Goal: Task Accomplishment & Management: Use online tool/utility

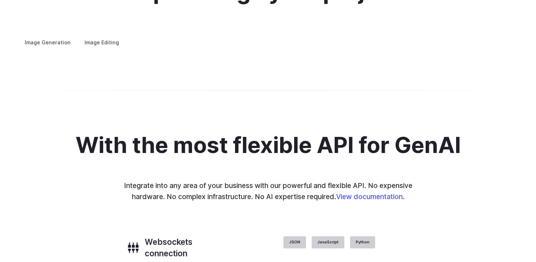
scroll to position [1371, 0]
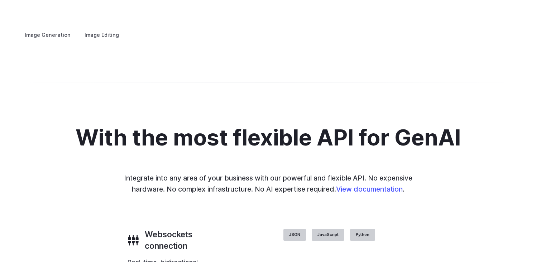
click at [0, 0] on summary "Personalized assets" at bounding box center [0, 0] width 0 height 0
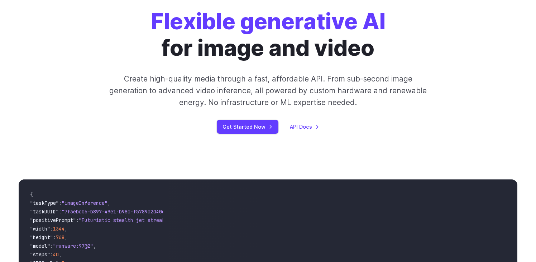
scroll to position [0, 0]
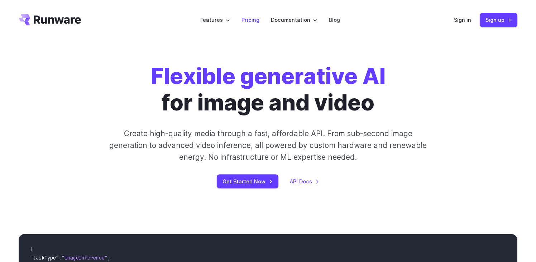
click at [254, 19] on link "Pricing" at bounding box center [250, 20] width 18 height 8
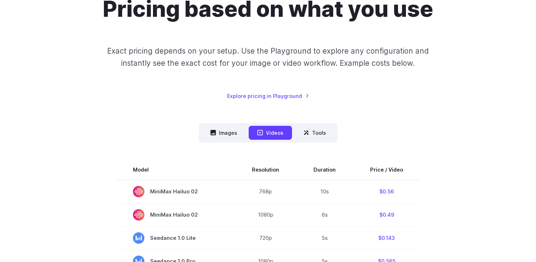
scroll to position [99, 0]
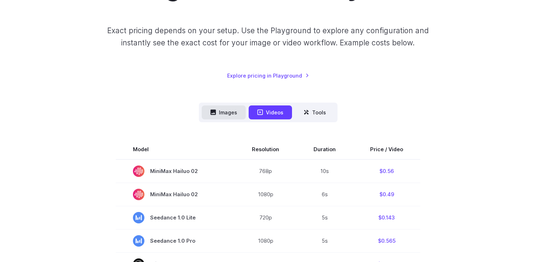
click at [231, 114] on button "Images" at bounding box center [224, 113] width 44 height 14
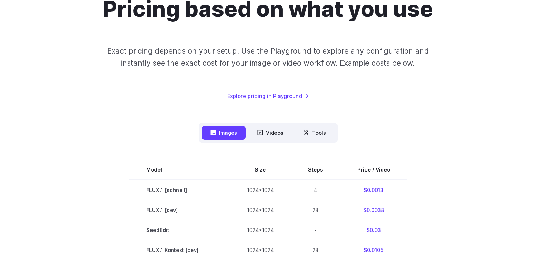
scroll to position [79, 0]
click at [277, 131] on button "Videos" at bounding box center [269, 133] width 43 height 14
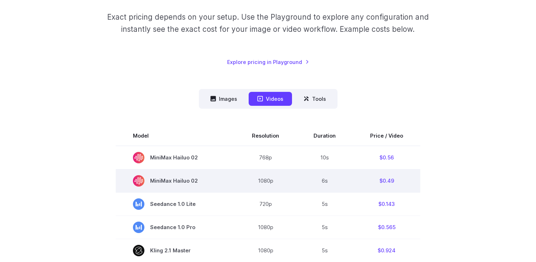
scroll to position [115, 0]
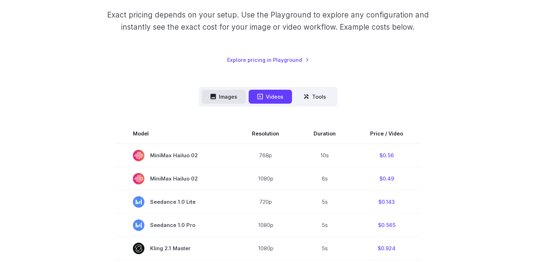
click at [232, 99] on button "Images" at bounding box center [224, 97] width 44 height 14
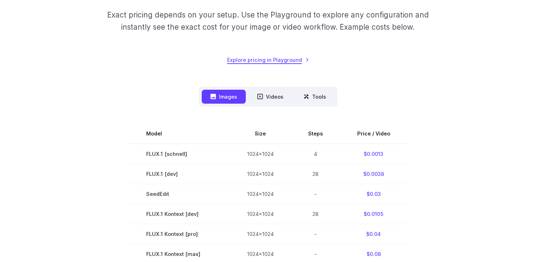
click at [245, 61] on link "Explore pricing in Playground" at bounding box center [268, 60] width 82 height 8
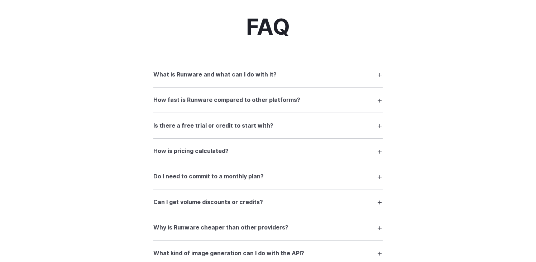
scroll to position [812, 0]
click at [185, 86] on details "What is Runware and what can I do with it? Runware is a high-performance AI inf…" at bounding box center [267, 74] width 229 height 25
click at [185, 82] on summary "What is Runware and what can I do with it?" at bounding box center [267, 75] width 229 height 14
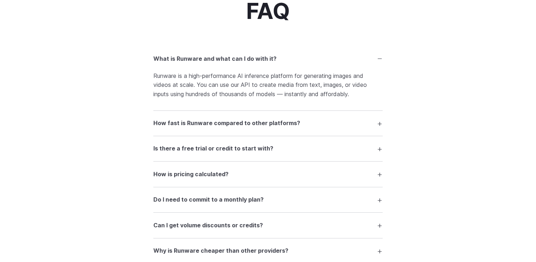
scroll to position [832, 0]
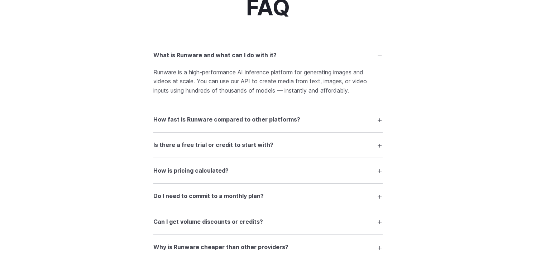
click at [190, 125] on h3 "How fast is Runware compared to other platforms?" at bounding box center [226, 119] width 147 height 9
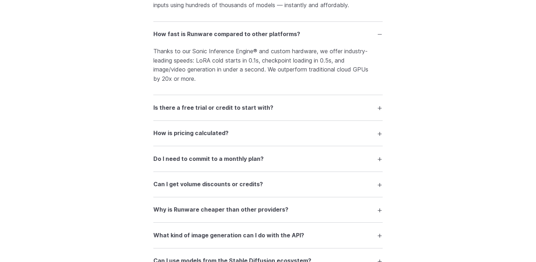
scroll to position [918, 0]
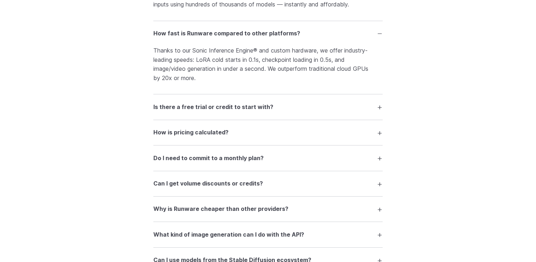
click at [193, 136] on h3 "How is pricing calculated?" at bounding box center [190, 132] width 75 height 9
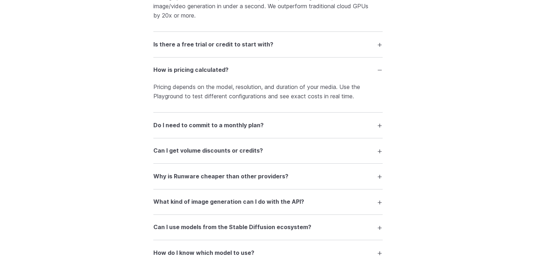
scroll to position [982, 0]
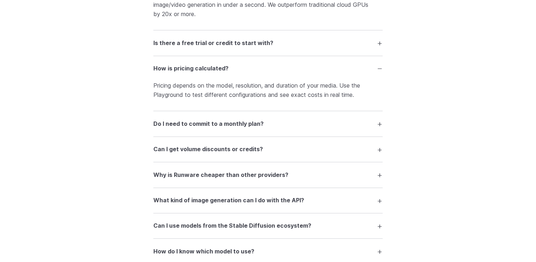
click at [193, 129] on h3 "Do I need to commit to a monthly plan?" at bounding box center [208, 124] width 110 height 9
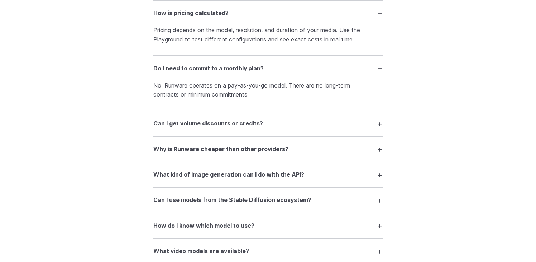
scroll to position [1040, 0]
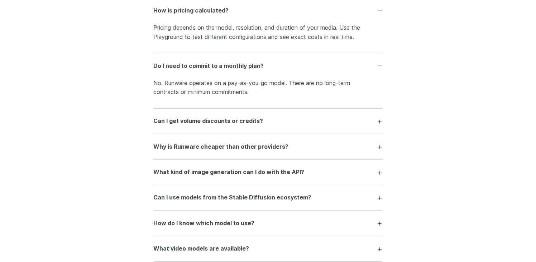
click at [193, 128] on summary "Can I get volume discounts or credits?" at bounding box center [267, 122] width 229 height 14
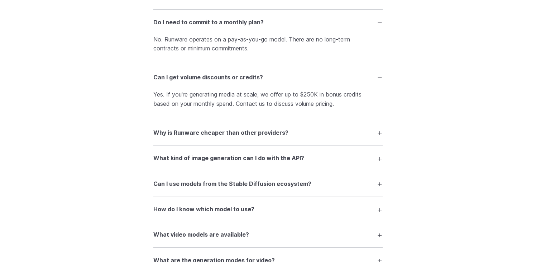
scroll to position [1084, 0]
click at [193, 131] on summary "Why is Runware cheaper than other providers?" at bounding box center [267, 132] width 229 height 14
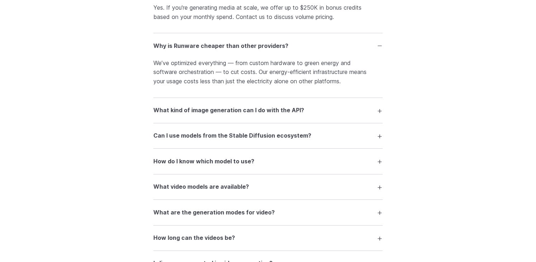
scroll to position [1174, 0]
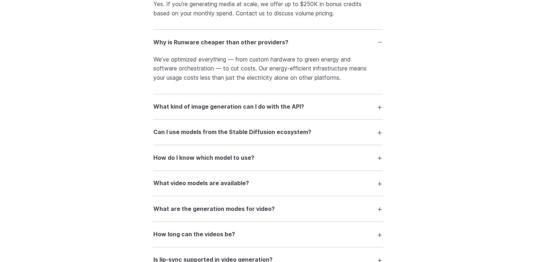
click at [198, 112] on h3 "What kind of image generation can I do with the API?" at bounding box center [228, 106] width 151 height 9
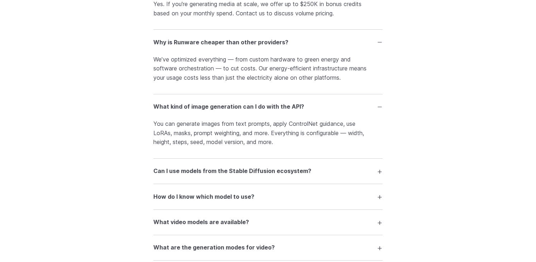
click at [192, 178] on summary "Can I use models from the Stable Diffusion ecosystem?" at bounding box center [267, 172] width 229 height 14
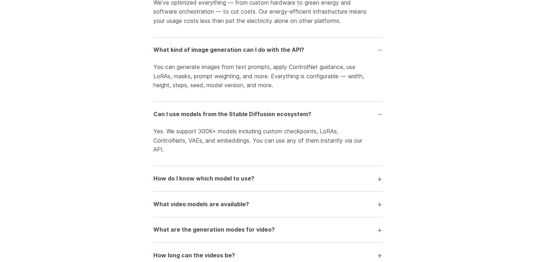
scroll to position [1238, 0]
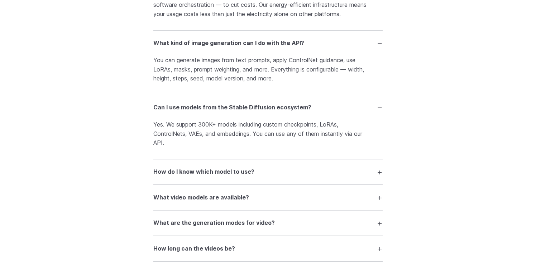
click at [194, 176] on h3 "How do I know which model to use?" at bounding box center [203, 172] width 101 height 9
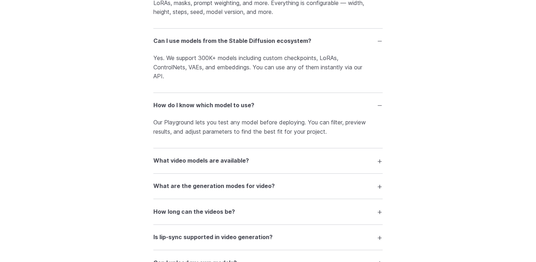
scroll to position [1305, 0]
click at [196, 165] on h3 "What video models are available?" at bounding box center [201, 160] width 96 height 9
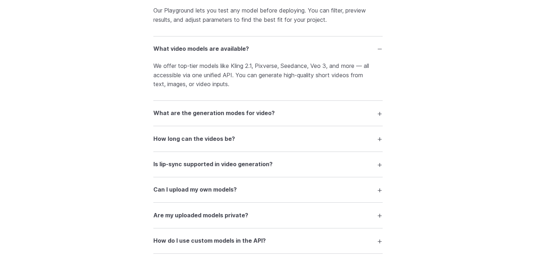
scroll to position [1419, 0]
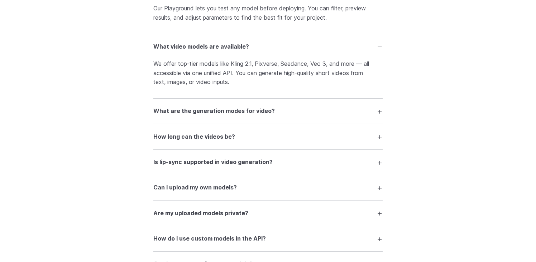
click at [208, 116] on h3 "What are the generation modes for video?" at bounding box center [213, 111] width 121 height 9
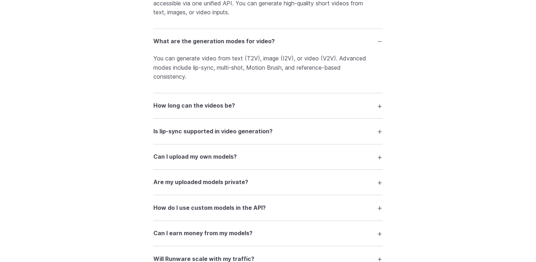
scroll to position [1490, 0]
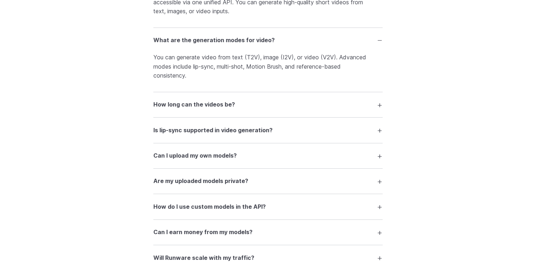
click at [209, 110] on h3 "How long can the videos be?" at bounding box center [194, 104] width 82 height 9
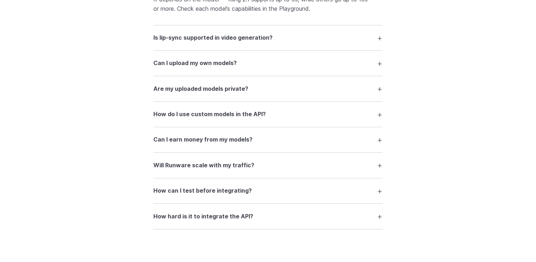
scroll to position [1615, 0]
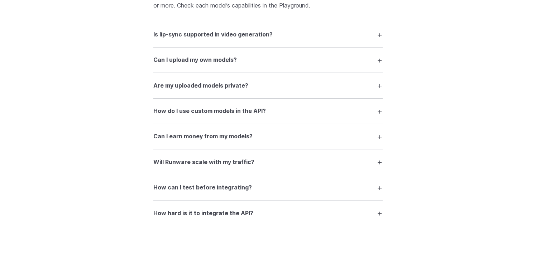
click at [208, 91] on h3 "Are my uploaded models private?" at bounding box center [200, 85] width 95 height 9
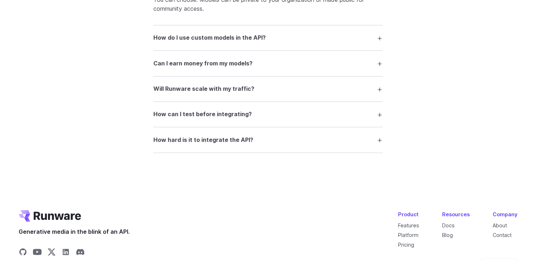
scroll to position [1724, 0]
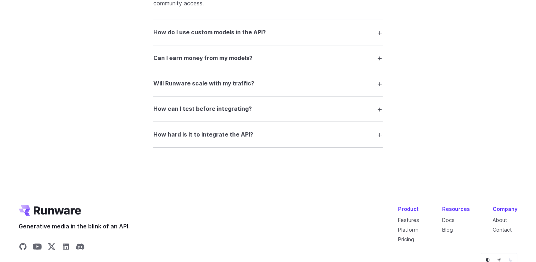
click at [204, 88] on h3 "Will Runware scale with my traffic?" at bounding box center [203, 83] width 101 height 9
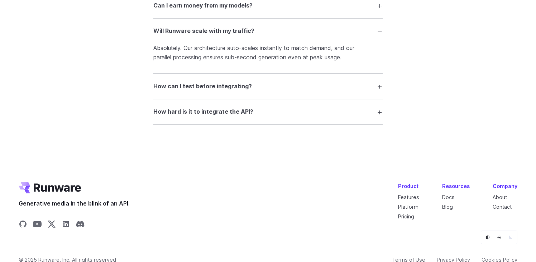
scroll to position [1781, 0]
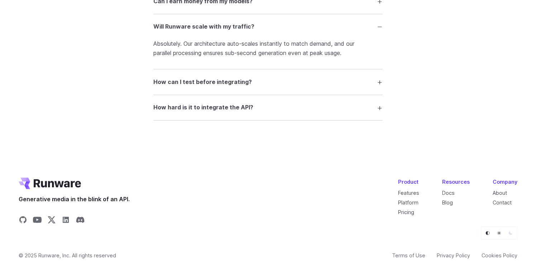
click at [200, 87] on h3 "How can I test before integrating?" at bounding box center [202, 82] width 98 height 9
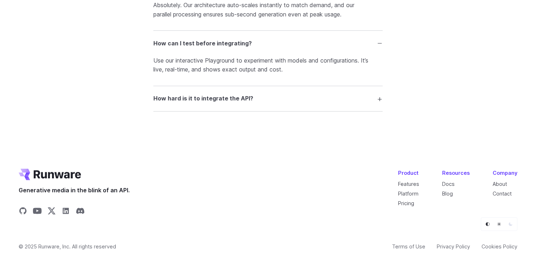
scroll to position [1826, 0]
click at [194, 96] on h3 "How hard is it to integrate the API?" at bounding box center [203, 98] width 100 height 9
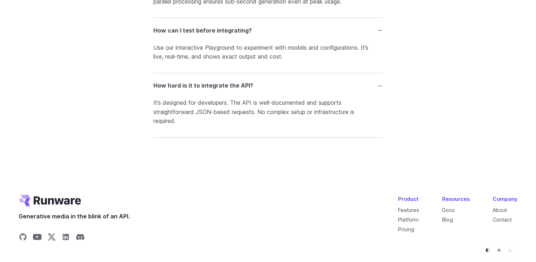
click at [194, 91] on h3 "How hard is it to integrate the API?" at bounding box center [203, 85] width 100 height 9
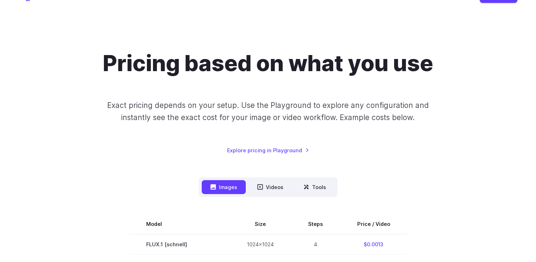
scroll to position [36, 0]
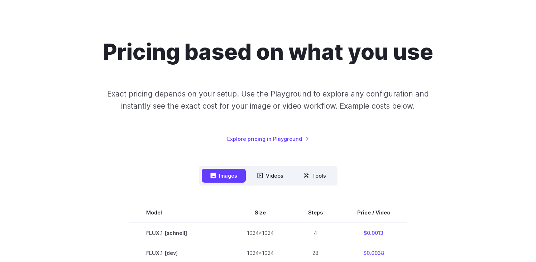
click at [259, 134] on div "Pricing based on what you use Exact pricing depends on your setup. Use the Play…" at bounding box center [268, 91] width 498 height 105
click at [258, 141] on link "Explore pricing in Playground" at bounding box center [268, 139] width 82 height 8
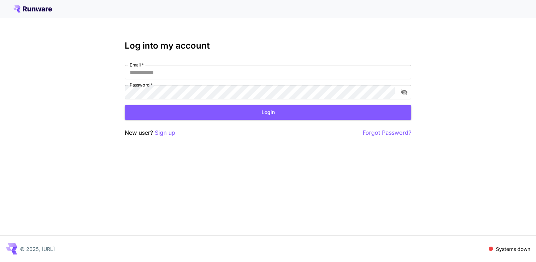
click at [174, 136] on p "Sign up" at bounding box center [165, 133] width 20 height 9
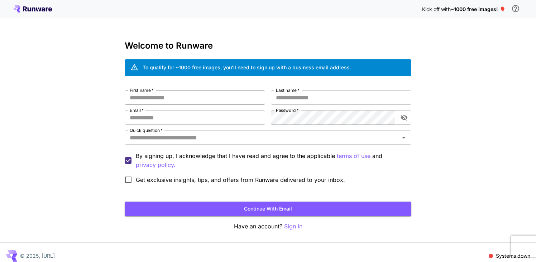
click at [173, 100] on input "First name   *" at bounding box center [195, 98] width 140 height 14
type input "***"
type input "****"
type input "**********"
click at [454, 141] on div "**********" at bounding box center [268, 135] width 536 height 270
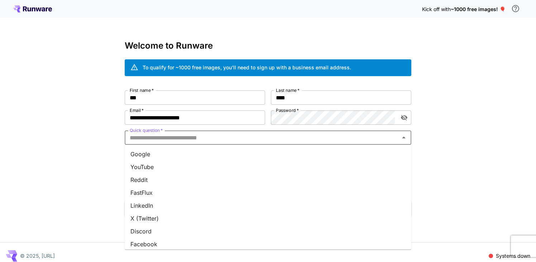
click at [231, 142] on input "Quick question   *" at bounding box center [262, 138] width 270 height 10
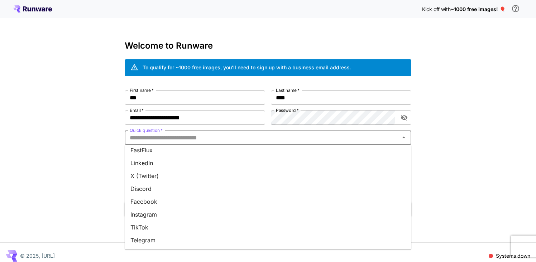
scroll to position [43, 0]
click at [189, 178] on li "X (Twitter)" at bounding box center [268, 175] width 286 height 13
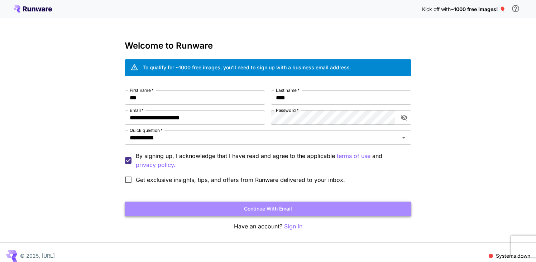
click at [231, 209] on button "Continue with email" at bounding box center [268, 209] width 286 height 15
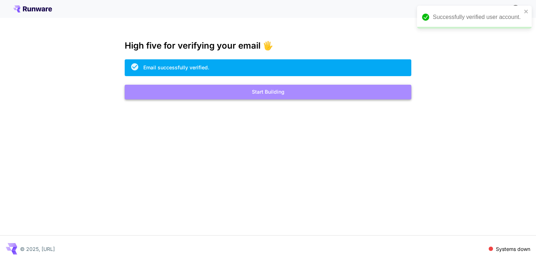
click at [287, 92] on button "Start Building" at bounding box center [268, 92] width 286 height 15
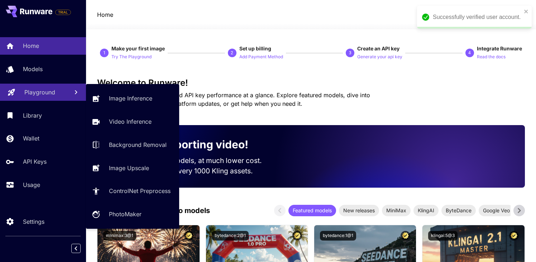
click at [34, 97] on link "Playground" at bounding box center [43, 93] width 86 height 18
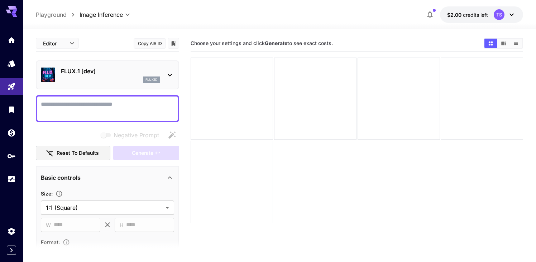
click at [112, 99] on div at bounding box center [107, 108] width 143 height 27
click at [111, 104] on textarea "Negative Prompt" at bounding box center [107, 108] width 133 height 17
paste textarea "**********"
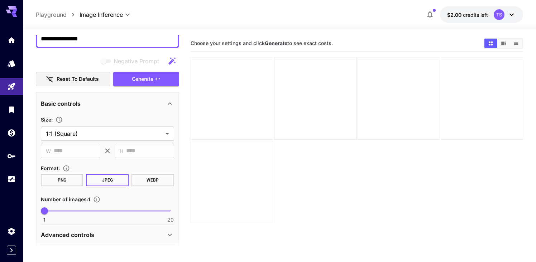
scroll to position [92, 0]
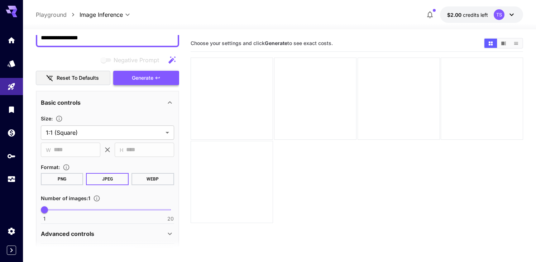
type textarea "**********"
click at [136, 84] on button "Generate" at bounding box center [146, 78] width 66 height 15
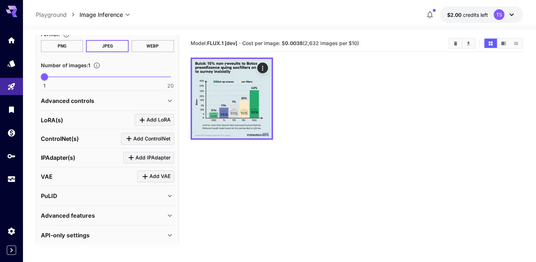
scroll to position [231, 0]
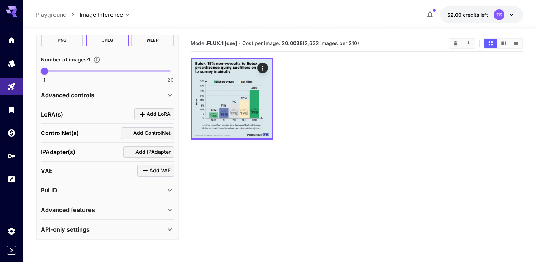
click at [92, 210] on p "Advanced features" at bounding box center [68, 210] width 54 height 9
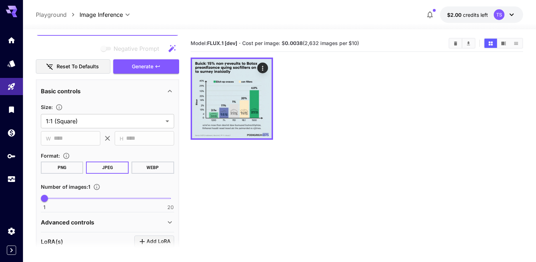
scroll to position [108, 0]
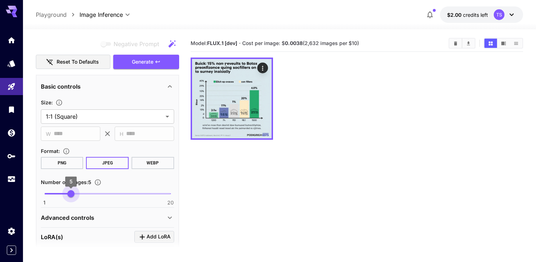
drag, startPoint x: 44, startPoint y: 194, endPoint x: 72, endPoint y: 193, distance: 27.9
click at [72, 193] on span "5" at bounding box center [70, 193] width 7 height 7
click at [140, 58] on span "Generate" at bounding box center [142, 62] width 21 height 9
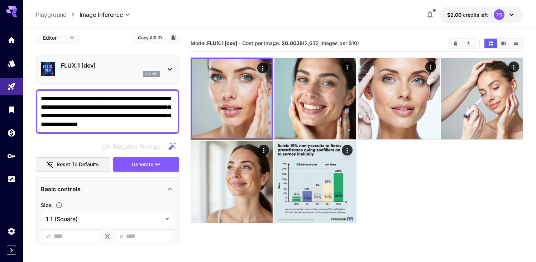
scroll to position [0, 0]
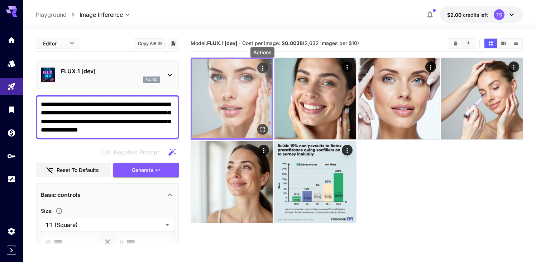
click at [264, 70] on icon "Actions" at bounding box center [262, 68] width 7 height 7
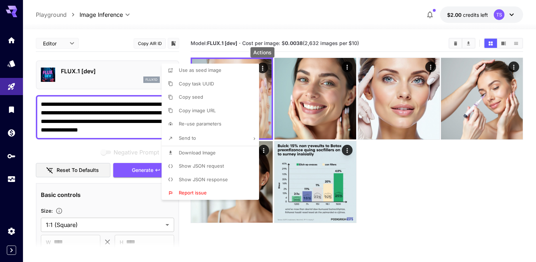
click at [383, 180] on div at bounding box center [268, 131] width 536 height 262
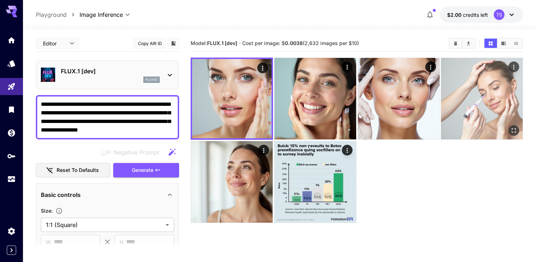
click at [467, 91] on img at bounding box center [482, 99] width 82 height 82
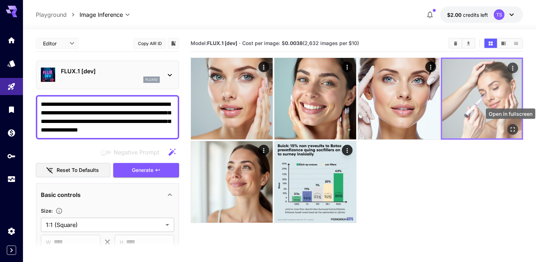
click at [511, 129] on icon "Open in fullscreen" at bounding box center [512, 129] width 7 height 7
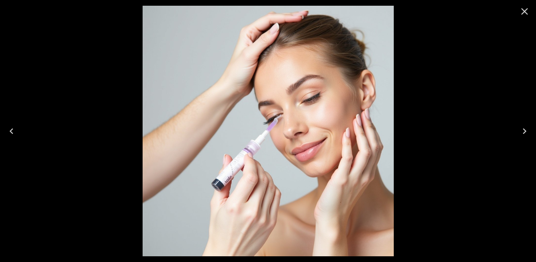
click at [525, 13] on icon "Close" at bounding box center [524, 11] width 7 height 7
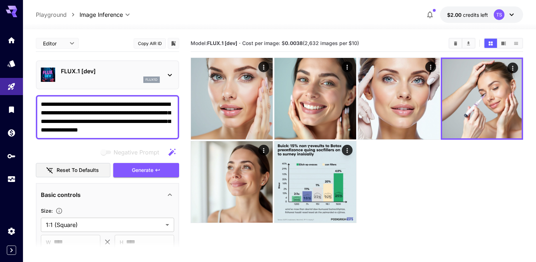
click at [125, 73] on p "FLUX.1 [dev]" at bounding box center [110, 71] width 99 height 9
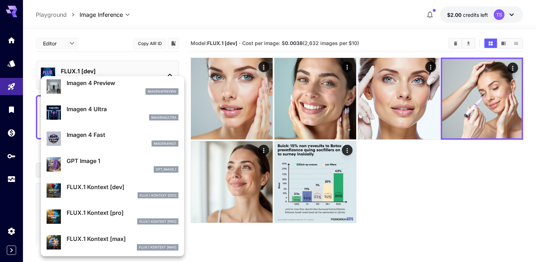
scroll to position [321, 0]
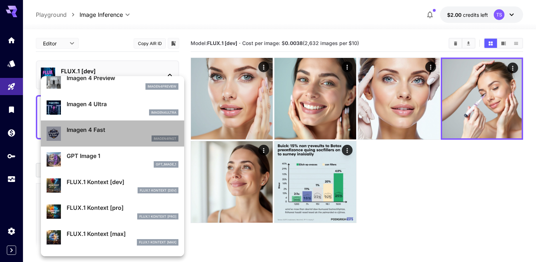
click at [107, 129] on p "Imagen 4 Fast" at bounding box center [123, 130] width 112 height 9
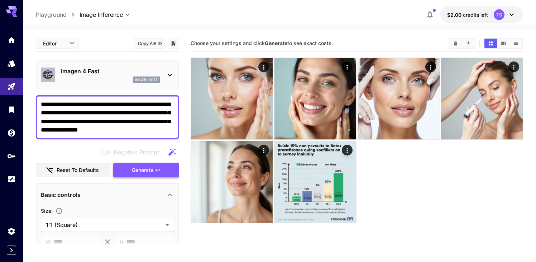
click at [137, 169] on span "Generate" at bounding box center [142, 170] width 21 height 9
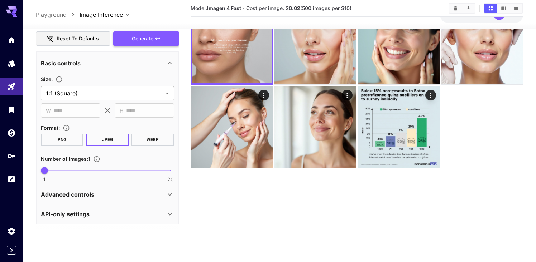
scroll to position [56, 0]
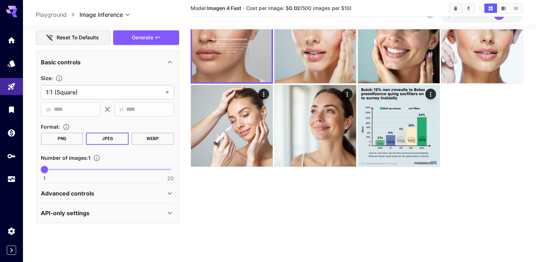
click at [127, 188] on div "Advanced controls" at bounding box center [107, 193] width 133 height 17
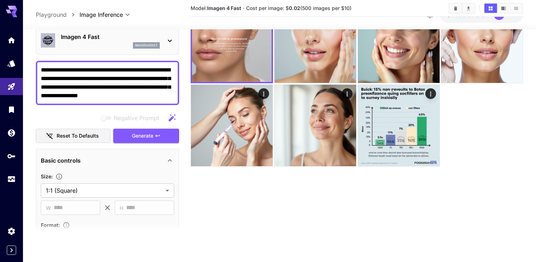
scroll to position [0, 0]
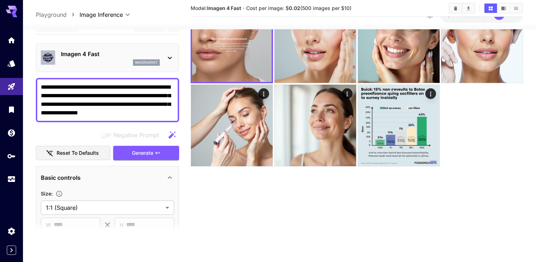
click at [136, 59] on div "Imagen 4 Fast imagen4fast" at bounding box center [110, 58] width 99 height 16
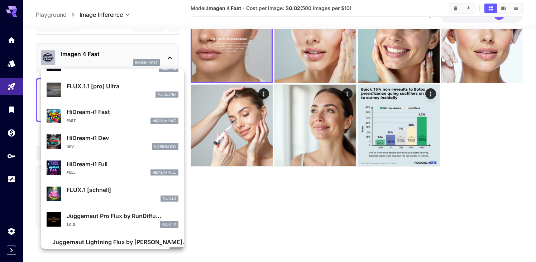
scroll to position [527, 0]
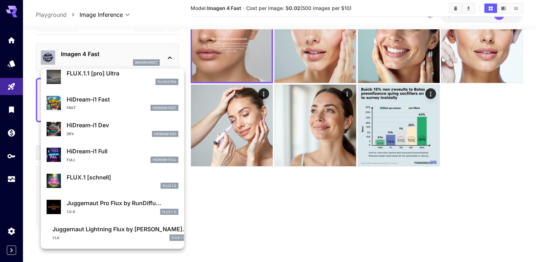
click at [94, 216] on div "Juggernaut Pro Flux by RunDiffu... 1.0.0 FLUX.1 D" at bounding box center [113, 207] width 132 height 22
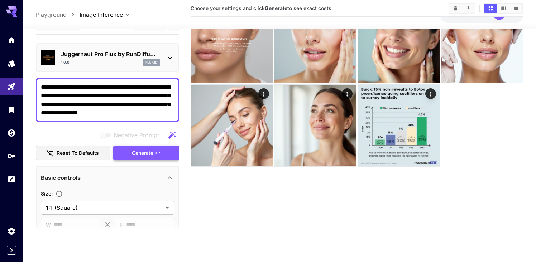
click at [140, 153] on span "Generate" at bounding box center [142, 153] width 21 height 9
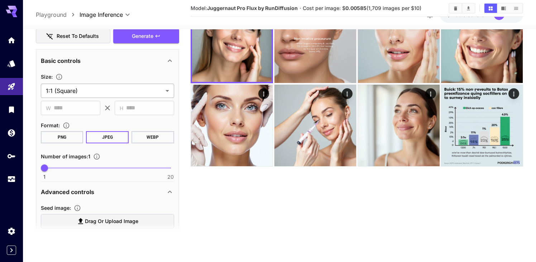
scroll to position [138, 0]
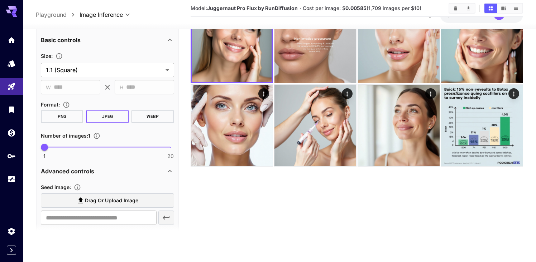
click at [84, 147] on span at bounding box center [107, 147] width 126 height 1
type input "*"
drag, startPoint x: 84, startPoint y: 147, endPoint x: 72, endPoint y: 147, distance: 11.8
click at [72, 147] on span "5" at bounding box center [70, 147] width 7 height 7
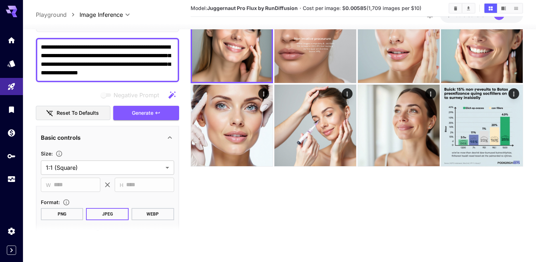
scroll to position [34, 0]
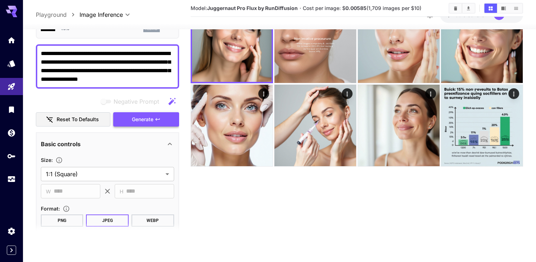
click at [141, 122] on div "Negative Prompt Reset to defaults Generate" at bounding box center [107, 111] width 143 height 33
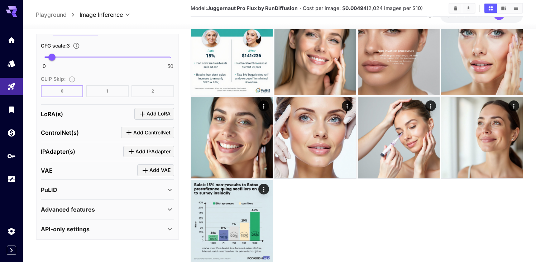
scroll to position [131, 0]
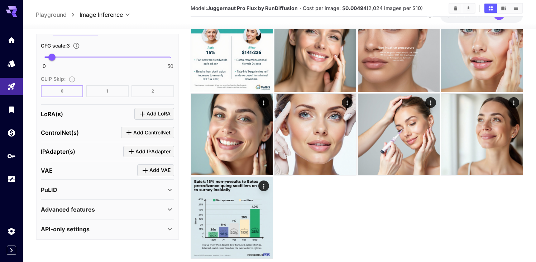
click at [68, 210] on p "Advanced features" at bounding box center [68, 210] width 54 height 9
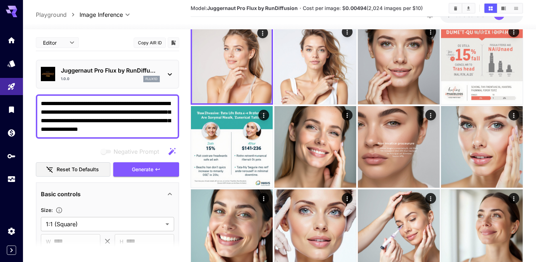
scroll to position [0, 0]
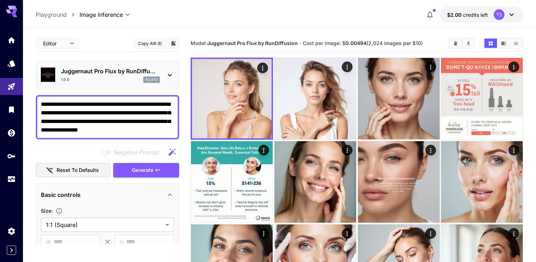
click at [114, 78] on div "1.0.0 flux1d" at bounding box center [110, 80] width 99 height 6
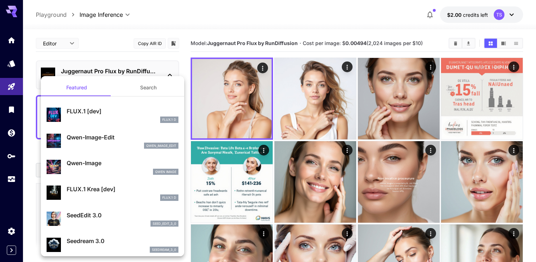
click at [107, 117] on div "FLUX.1 D" at bounding box center [123, 120] width 112 height 6
type input "**"
type input "***"
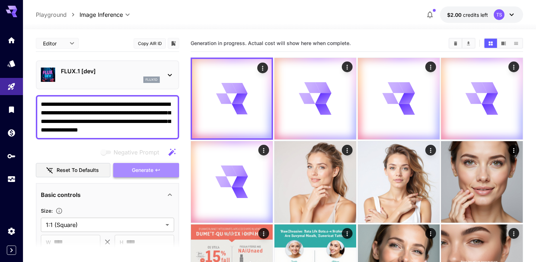
click at [142, 173] on span "Generate" at bounding box center [142, 170] width 21 height 9
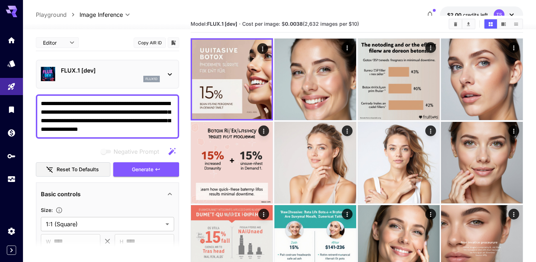
scroll to position [24, 0]
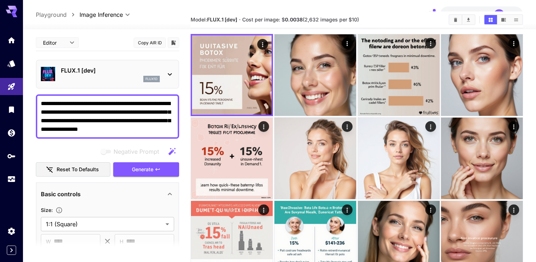
click at [78, 72] on p "FLUX.1 [dev]" at bounding box center [110, 70] width 99 height 9
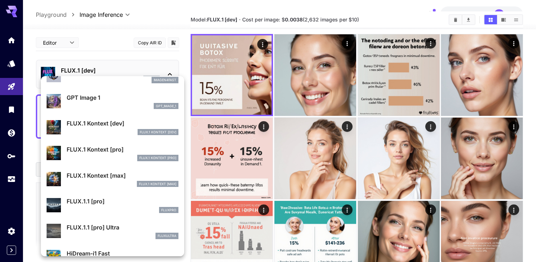
scroll to position [368, 0]
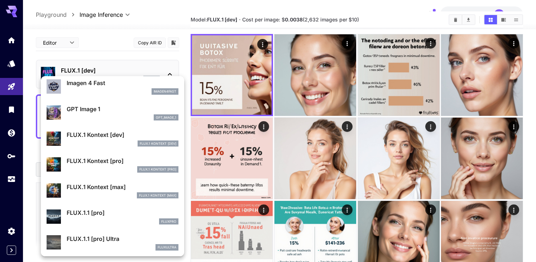
click at [88, 169] on div "FLUX.1 Kontext [pro]" at bounding box center [123, 169] width 112 height 6
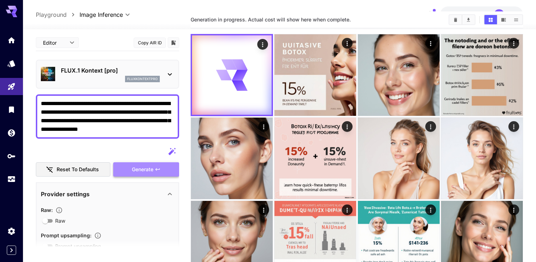
click at [142, 168] on span "Generate" at bounding box center [142, 169] width 21 height 9
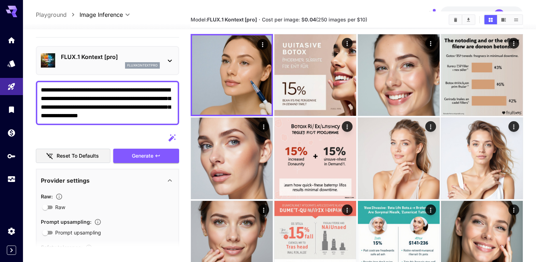
scroll to position [4, 0]
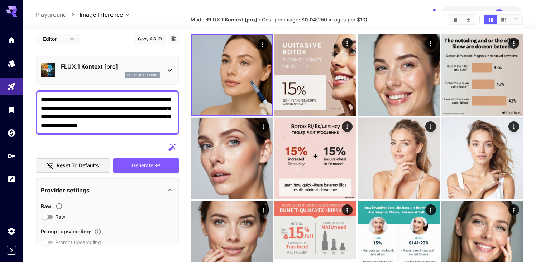
click at [102, 66] on p "FLUX.1 Kontext [pro]" at bounding box center [110, 66] width 99 height 9
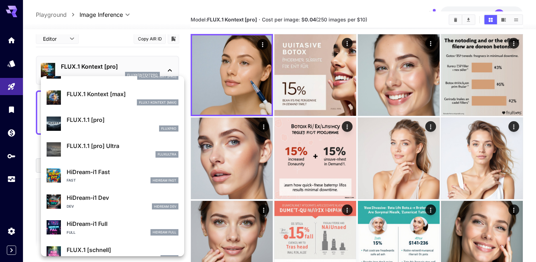
scroll to position [465, 0]
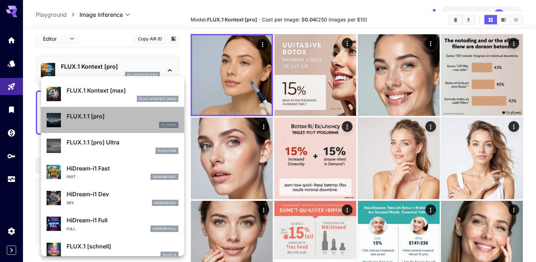
click at [93, 122] on div "fluxpro" at bounding box center [123, 125] width 112 height 6
type input "*"
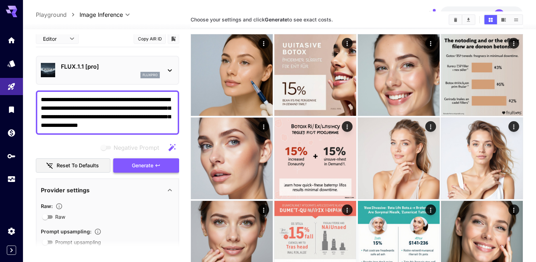
click at [139, 163] on span "Generate" at bounding box center [142, 165] width 21 height 9
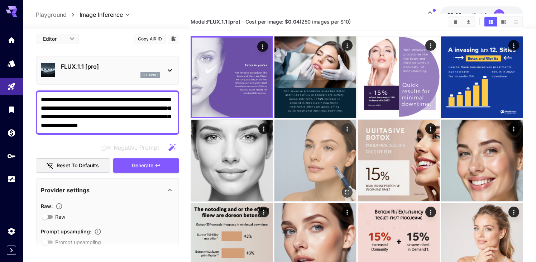
scroll to position [13, 0]
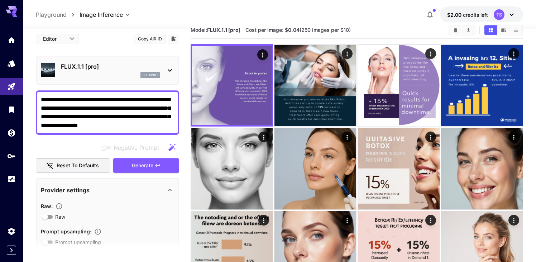
click at [108, 65] on p "FLUX.1.1 [pro]" at bounding box center [110, 66] width 99 height 9
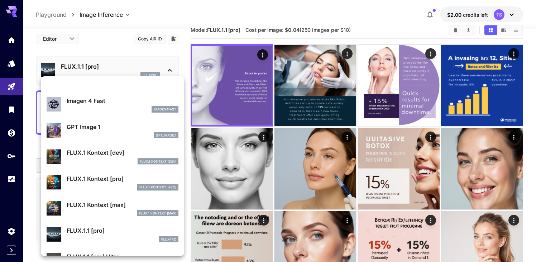
scroll to position [527, 0]
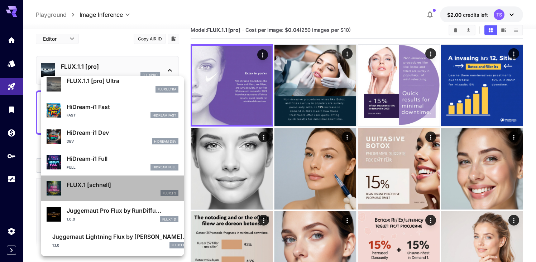
click at [95, 191] on div "FLUX.1 S" at bounding box center [123, 193] width 112 height 6
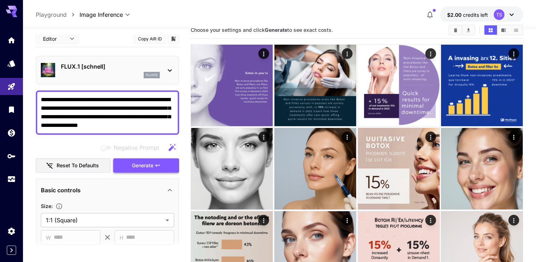
click at [134, 172] on button "Generate" at bounding box center [146, 166] width 66 height 15
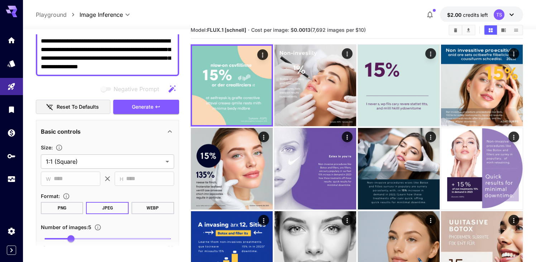
scroll to position [68, 0]
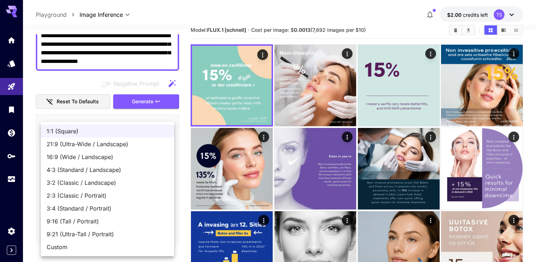
click at [96, 248] on span "Custom" at bounding box center [108, 247] width 122 height 9
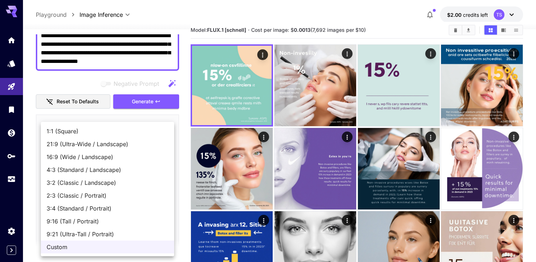
click at [111, 169] on span "4:3 (Standard / Landscape)" at bounding box center [108, 170] width 122 height 9
type input "**********"
type input "****"
type input "***"
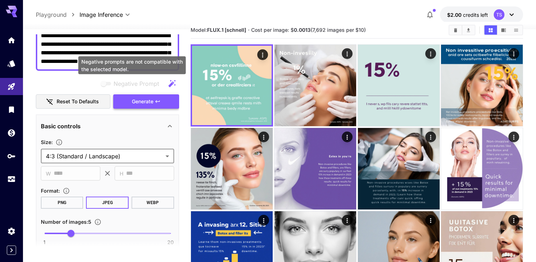
click at [145, 101] on span "Generate" at bounding box center [142, 101] width 21 height 9
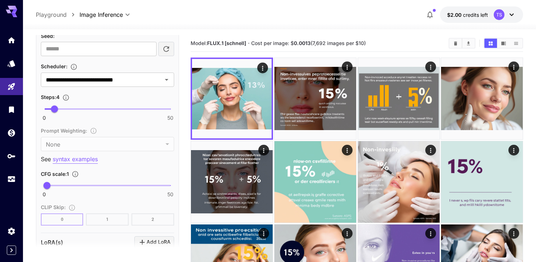
scroll to position [459, 0]
drag, startPoint x: 54, startPoint y: 107, endPoint x: 108, endPoint y: 113, distance: 54.4
click at [108, 112] on span "25" at bounding box center [107, 108] width 7 height 7
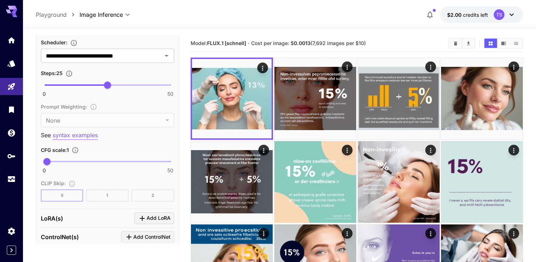
scroll to position [483, 0]
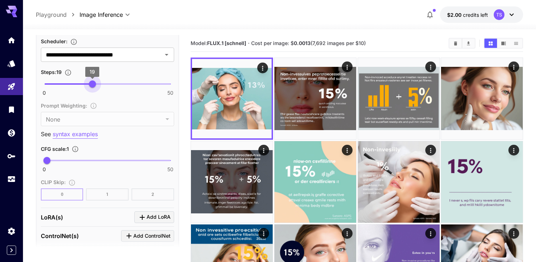
drag, startPoint x: 108, startPoint y: 83, endPoint x: 93, endPoint y: 84, distance: 15.1
click at [93, 84] on span "19" at bounding box center [92, 84] width 7 height 7
type input "*"
type input "*******"
type input "*"
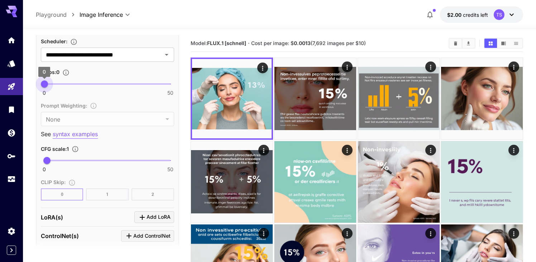
drag, startPoint x: 95, startPoint y: 84, endPoint x: 35, endPoint y: 83, distance: 59.4
type input "**"
drag, startPoint x: 47, startPoint y: 163, endPoint x: 186, endPoint y: 159, distance: 139.7
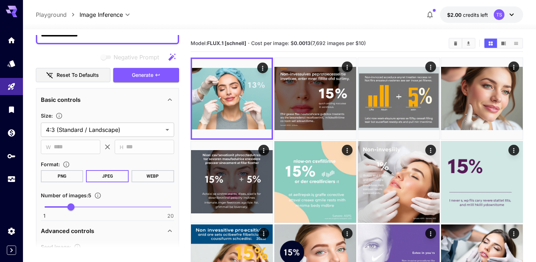
scroll to position [76, 0]
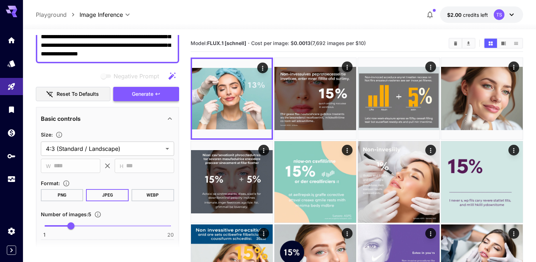
click at [149, 90] on span "Generate" at bounding box center [142, 94] width 21 height 9
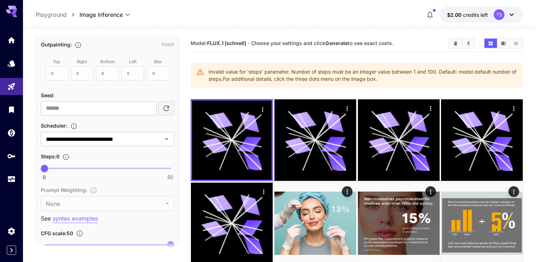
scroll to position [410, 0]
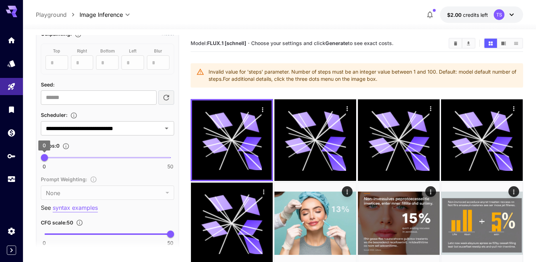
type input "*"
click at [48, 159] on span "1" at bounding box center [46, 157] width 7 height 7
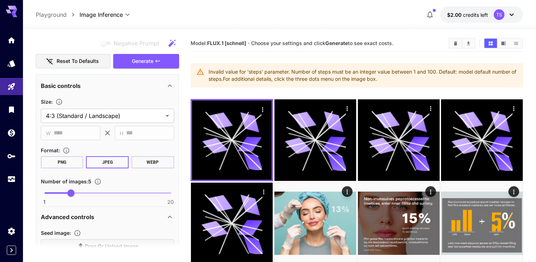
scroll to position [108, 0]
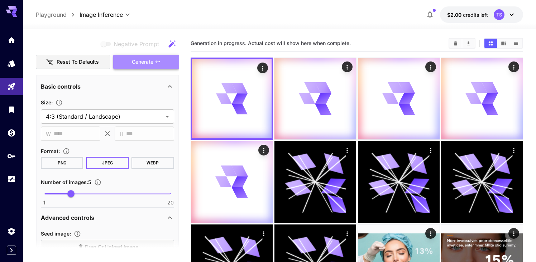
click at [150, 63] on span "Generate" at bounding box center [142, 62] width 21 height 9
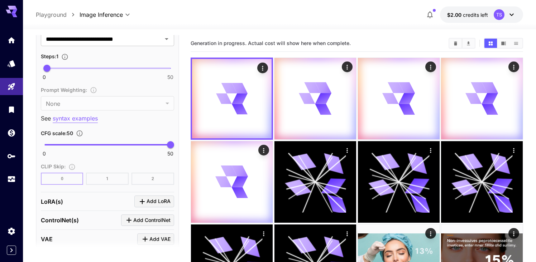
scroll to position [507, 0]
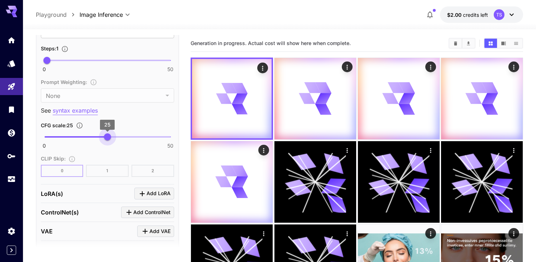
drag, startPoint x: 172, startPoint y: 138, endPoint x: 107, endPoint y: 139, distance: 64.8
click at [107, 139] on span "25" at bounding box center [107, 137] width 7 height 7
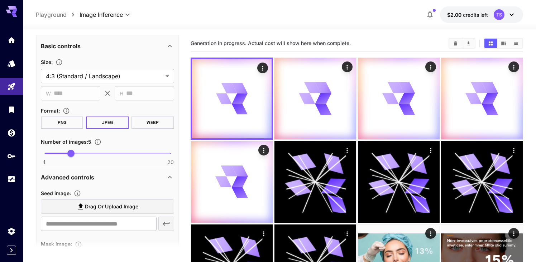
scroll to position [125, 0]
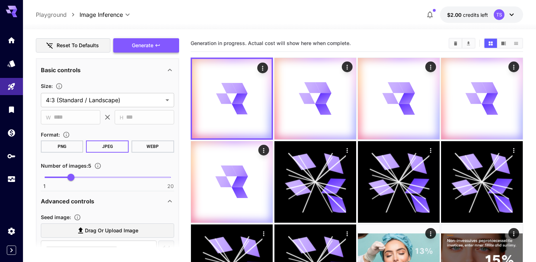
click at [137, 46] on span "Generate" at bounding box center [142, 45] width 21 height 9
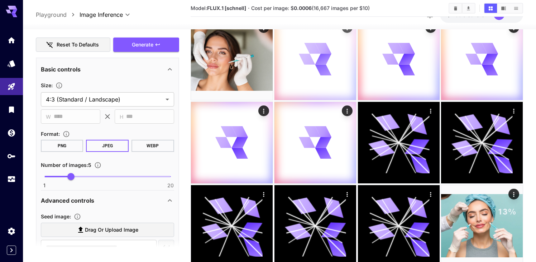
scroll to position [121, 0]
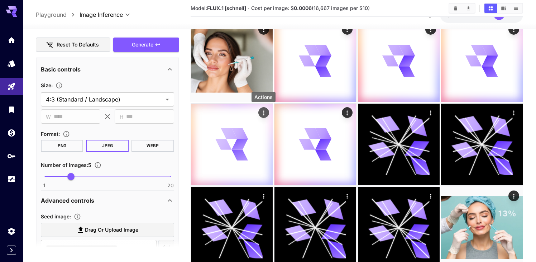
click at [262, 112] on icon "Actions" at bounding box center [263, 113] width 7 height 7
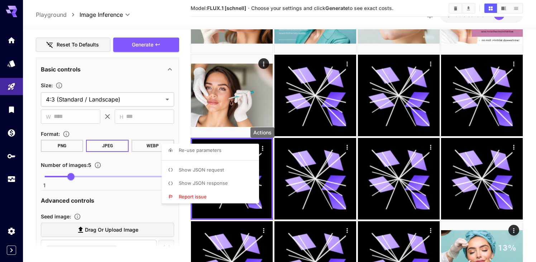
click at [282, 152] on div at bounding box center [268, 131] width 536 height 262
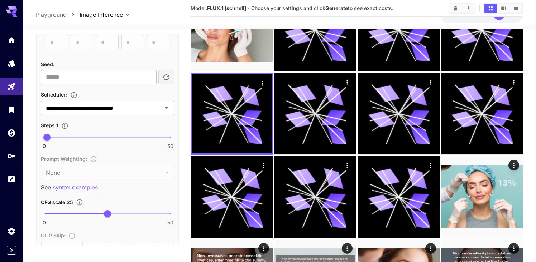
scroll to position [431, 0]
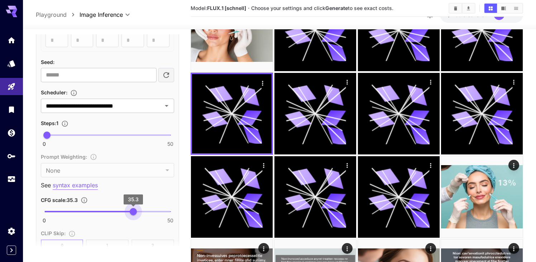
type input "****"
drag, startPoint x: 107, startPoint y: 214, endPoint x: 133, endPoint y: 214, distance: 25.8
click at [133, 214] on span "35.1" at bounding box center [132, 211] width 7 height 7
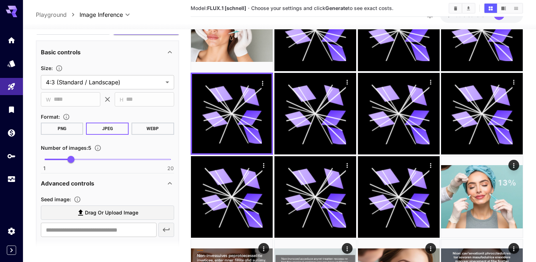
scroll to position [135, 0]
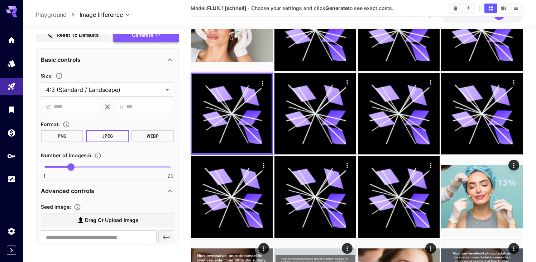
click at [158, 39] on button "Generate" at bounding box center [146, 35] width 66 height 15
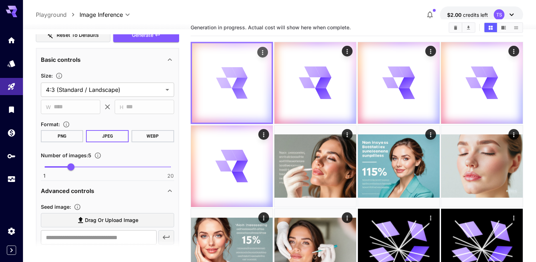
scroll to position [0, 0]
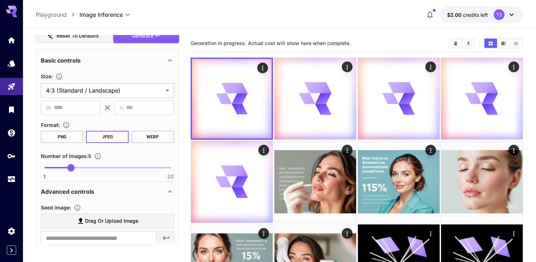
click at [513, 16] on icon at bounding box center [511, 14] width 9 height 9
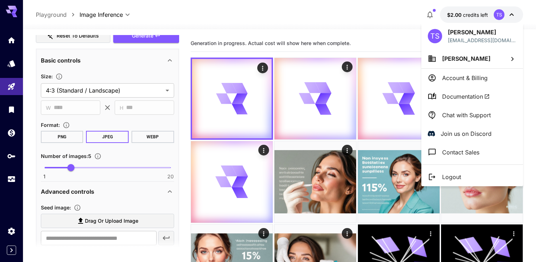
click at [364, 15] on div at bounding box center [268, 131] width 536 height 262
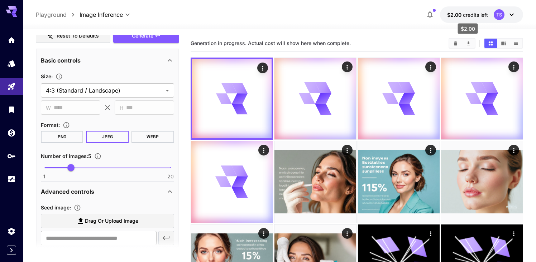
click at [473, 15] on span "credits left" at bounding box center [475, 15] width 25 height 6
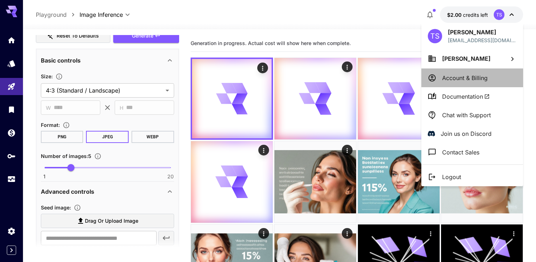
click at [443, 78] on p "Account & Billing" at bounding box center [464, 78] width 45 height 9
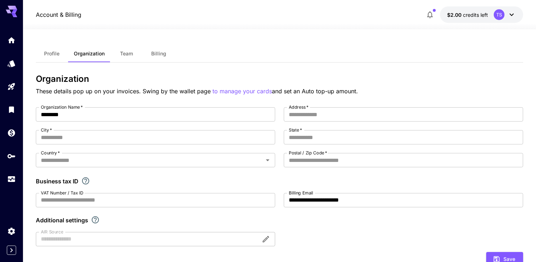
click at [155, 56] on span "Billing" at bounding box center [158, 53] width 15 height 6
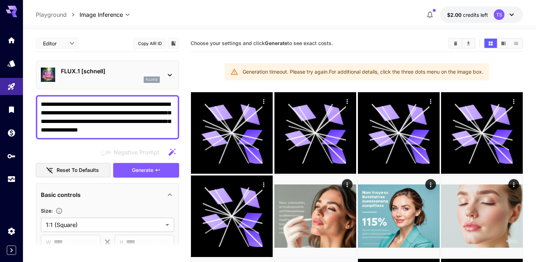
click at [156, 129] on textarea "**********" at bounding box center [107, 117] width 133 height 34
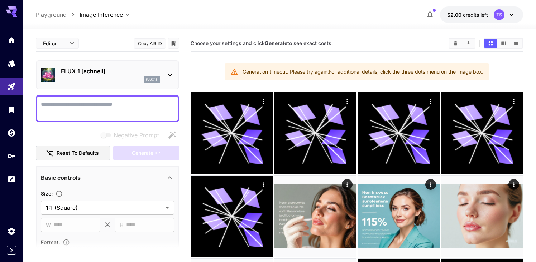
paste textarea "**********"
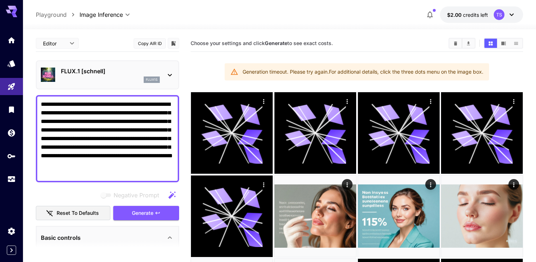
type textarea "**********"
click at [176, 74] on div "FLUX.1 [schnell] flux1s" at bounding box center [107, 75] width 143 height 29
click at [170, 74] on icon at bounding box center [169, 75] width 9 height 9
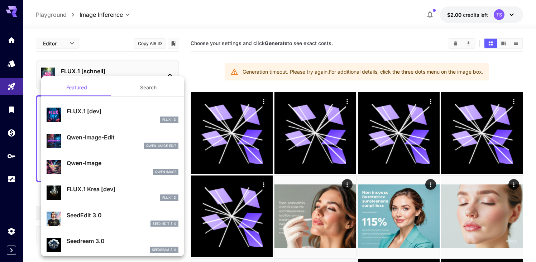
click at [113, 111] on p "FLUX.1 [dev]" at bounding box center [123, 111] width 112 height 9
type input "**"
type input "***"
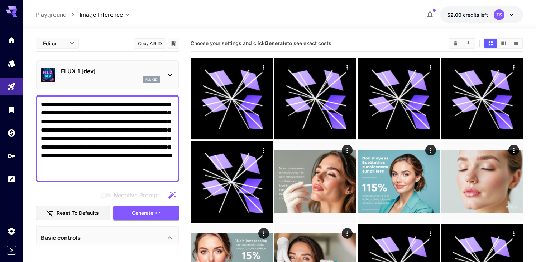
click at [111, 78] on div "flux1d" at bounding box center [110, 80] width 99 height 6
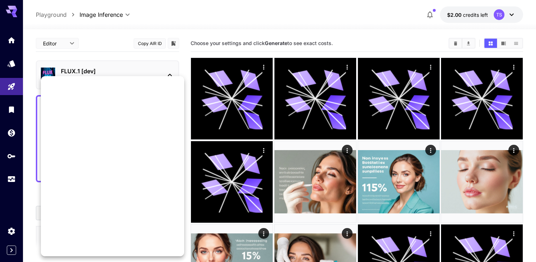
scroll to position [527, 0]
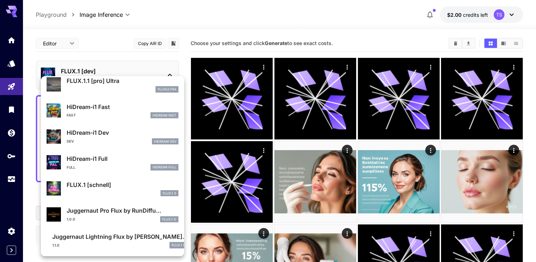
click at [96, 187] on p "FLUX.1 [schnell]" at bounding box center [123, 185] width 112 height 9
type input "*"
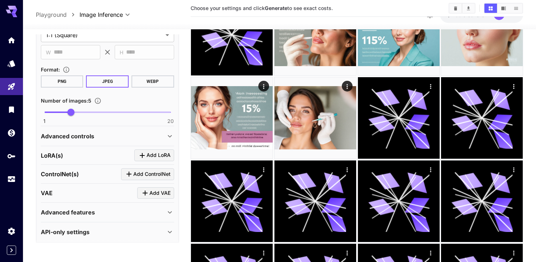
scroll to position [236, 0]
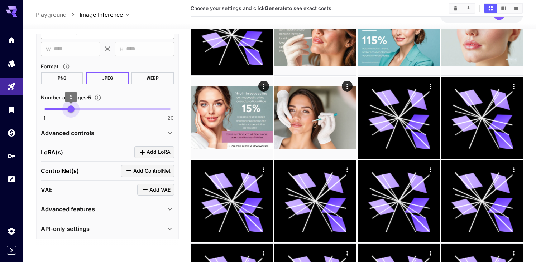
type input "*"
drag, startPoint x: 70, startPoint y: 110, endPoint x: 28, endPoint y: 104, distance: 42.6
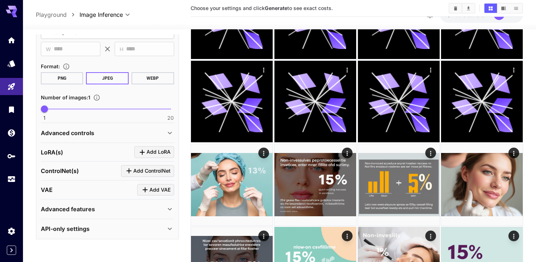
scroll to position [354, 0]
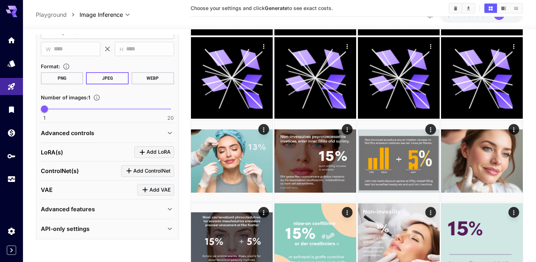
click at [92, 175] on div "ControlNet(s) Add ControlNet" at bounding box center [107, 171] width 133 height 12
click at [85, 216] on div "Advanced features" at bounding box center [107, 209] width 133 height 17
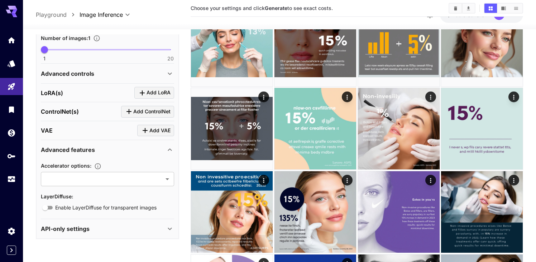
scroll to position [472, 0]
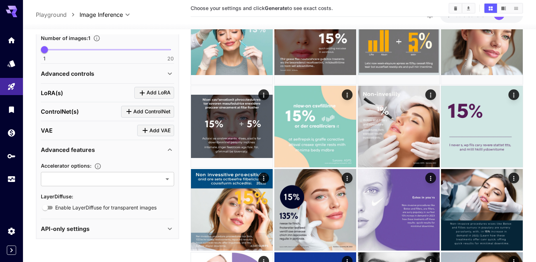
click at [83, 235] on div "API-only settings" at bounding box center [107, 229] width 133 height 17
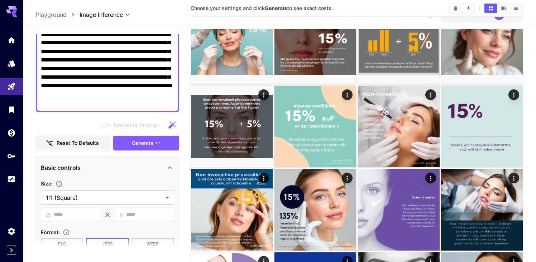
scroll to position [64, 0]
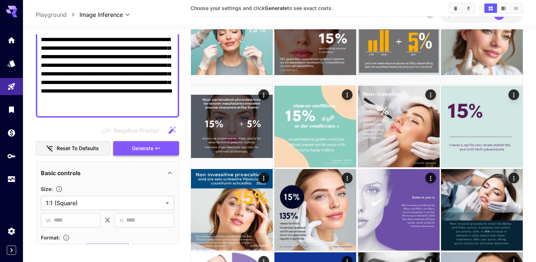
click at [144, 148] on span "Generate" at bounding box center [142, 148] width 21 height 9
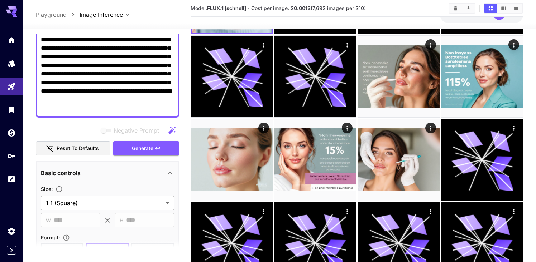
scroll to position [0, 0]
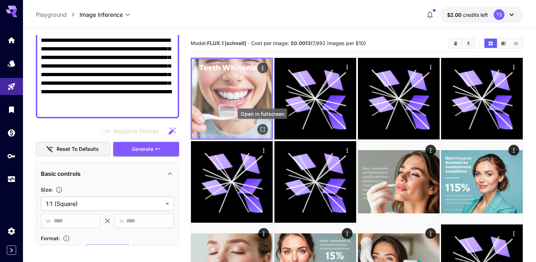
click at [262, 129] on icon "Open in fullscreen" at bounding box center [262, 129] width 7 height 7
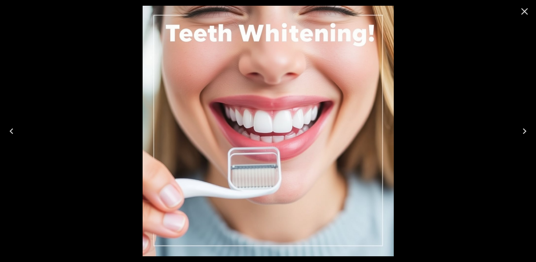
click at [525, 13] on icon "Close" at bounding box center [523, 11] width 11 height 11
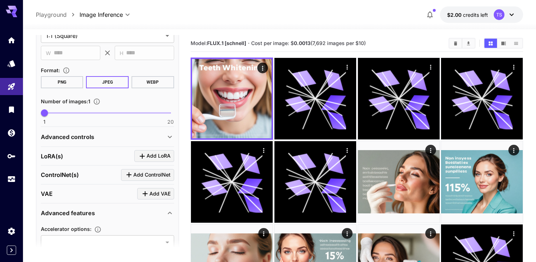
scroll to position [242, 0]
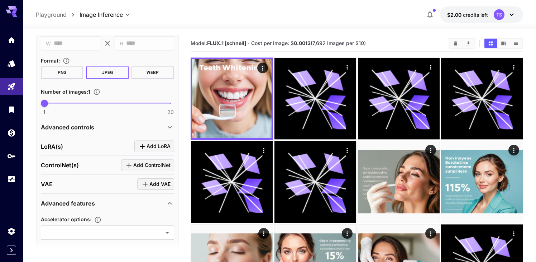
click at [118, 131] on div "Advanced controls" at bounding box center [103, 127] width 125 height 9
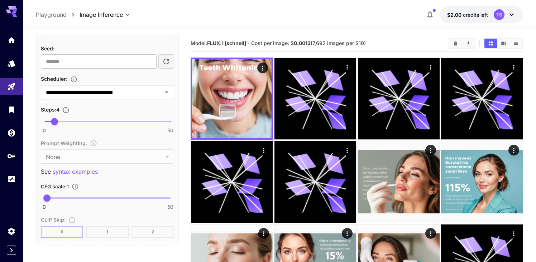
scroll to position [490, 0]
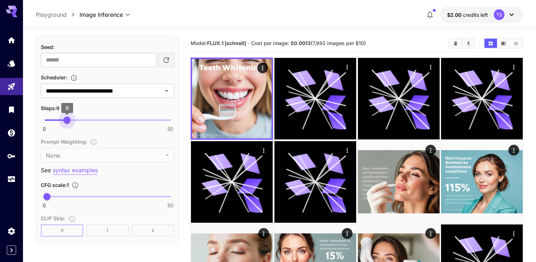
type input "**"
drag, startPoint x: 52, startPoint y: 123, endPoint x: 69, endPoint y: 124, distance: 16.8
click at [69, 124] on span "10" at bounding box center [69, 120] width 7 height 7
type input "****"
drag, startPoint x: 48, startPoint y: 196, endPoint x: 71, endPoint y: 194, distance: 22.6
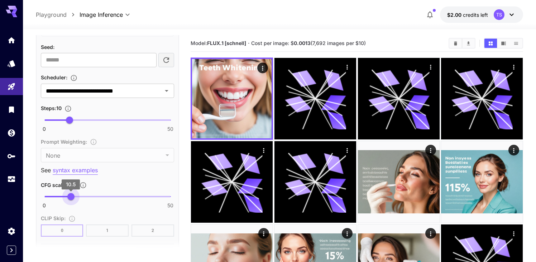
click at [71, 194] on span "10.5" at bounding box center [70, 196] width 7 height 7
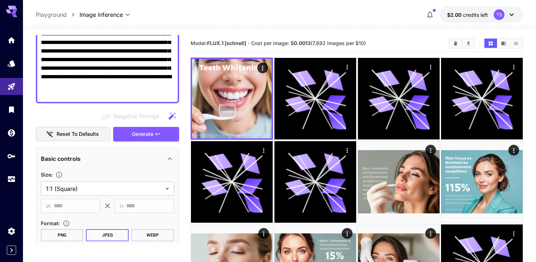
scroll to position [68, 0]
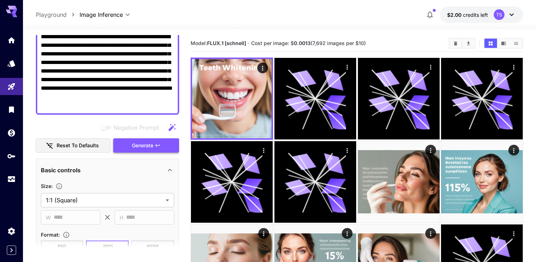
click at [139, 146] on span "Generate" at bounding box center [142, 145] width 21 height 9
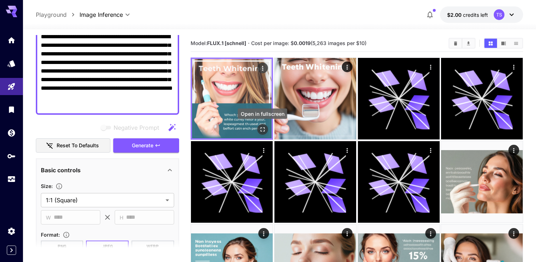
click at [262, 132] on icon "Open in fullscreen" at bounding box center [262, 129] width 7 height 7
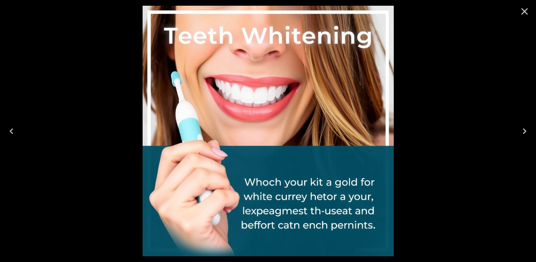
click at [523, 11] on icon "Close" at bounding box center [524, 11] width 7 height 7
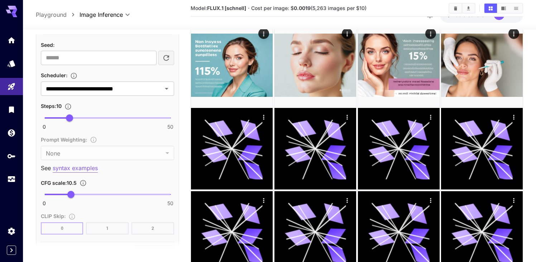
scroll to position [493, 0]
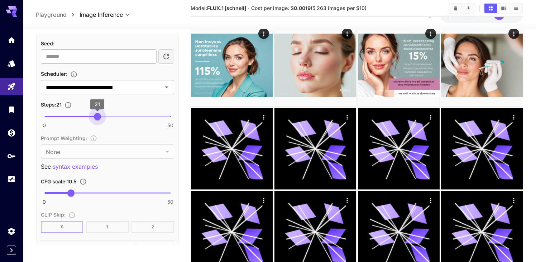
type input "**"
drag, startPoint x: 70, startPoint y: 118, endPoint x: 95, endPoint y: 118, distance: 25.4
click at [95, 118] on span "20" at bounding box center [94, 116] width 7 height 7
click at [130, 177] on div "CFG scale : 10.5" at bounding box center [107, 181] width 133 height 9
type input "****"
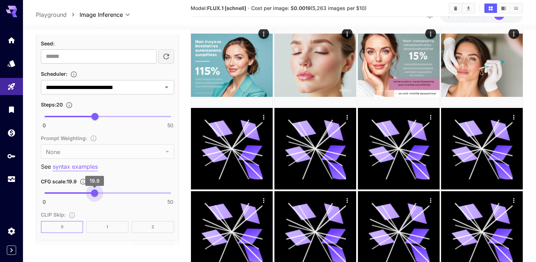
drag, startPoint x: 70, startPoint y: 192, endPoint x: 95, endPoint y: 194, distance: 24.8
click at [95, 194] on span "19.9" at bounding box center [94, 193] width 7 height 7
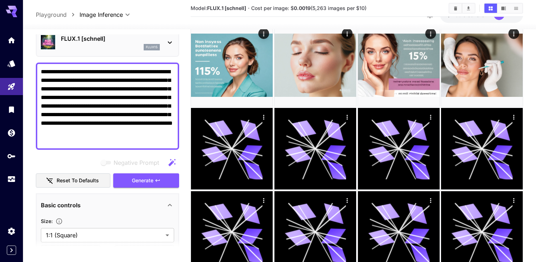
scroll to position [0, 0]
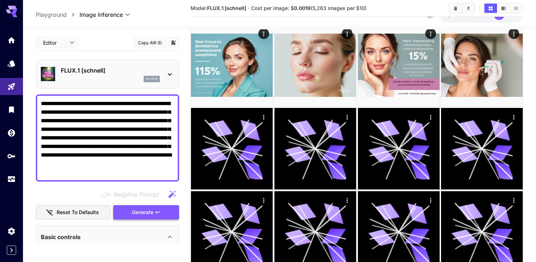
click at [142, 214] on span "Generate" at bounding box center [142, 212] width 21 height 9
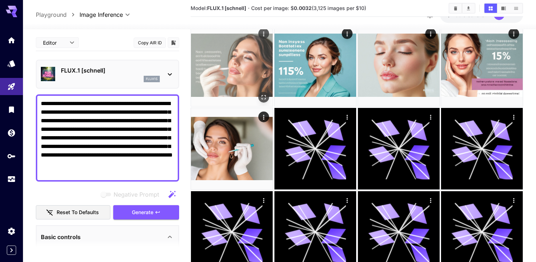
click at [238, 53] on img at bounding box center [232, 66] width 82 height 82
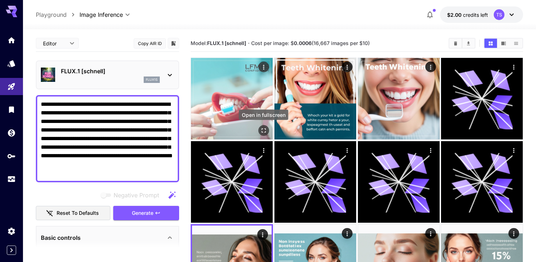
click at [264, 129] on icon "Open in fullscreen" at bounding box center [263, 130] width 7 height 7
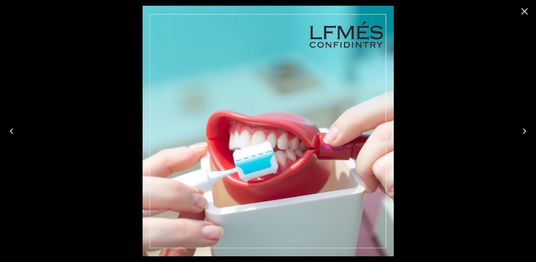
click at [524, 13] on icon "Close" at bounding box center [523, 11] width 11 height 11
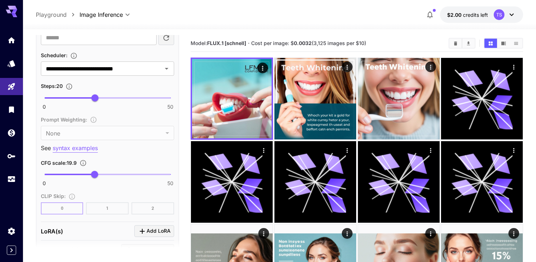
scroll to position [517, 0]
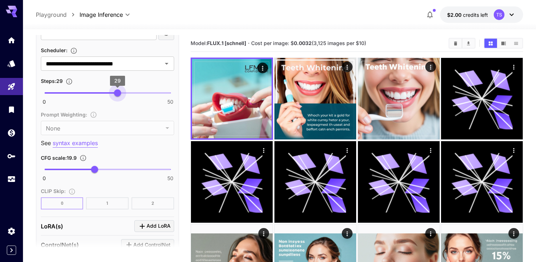
type input "**"
drag, startPoint x: 94, startPoint y: 93, endPoint x: 120, endPoint y: 92, distance: 26.5
click at [120, 92] on span "30" at bounding box center [119, 93] width 7 height 7
type input "****"
drag, startPoint x: 94, startPoint y: 169, endPoint x: 120, endPoint y: 166, distance: 26.3
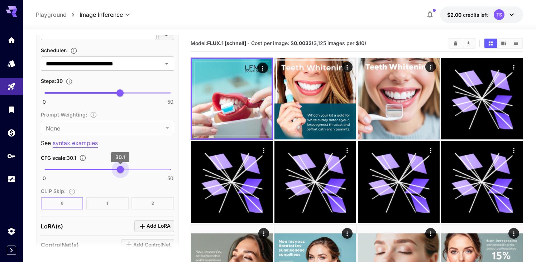
click at [120, 166] on span "30.1" at bounding box center [120, 169] width 7 height 7
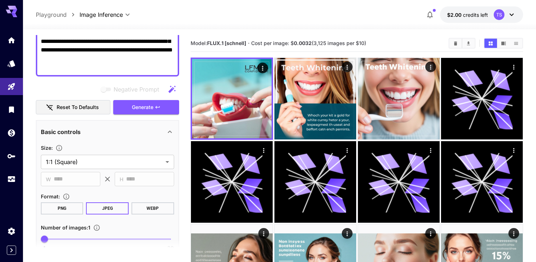
scroll to position [89, 0]
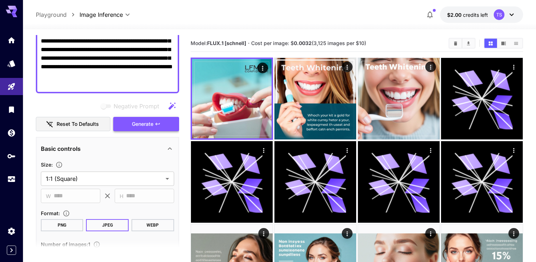
click at [161, 127] on button "Generate" at bounding box center [146, 124] width 66 height 15
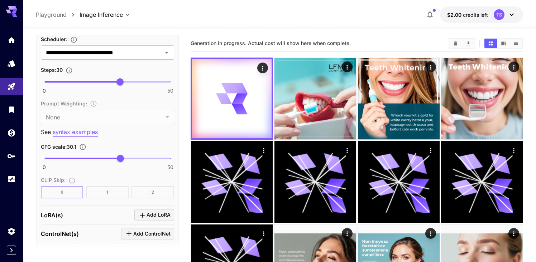
scroll to position [529, 0]
click at [90, 130] on p "syntax examples" at bounding box center [75, 131] width 45 height 9
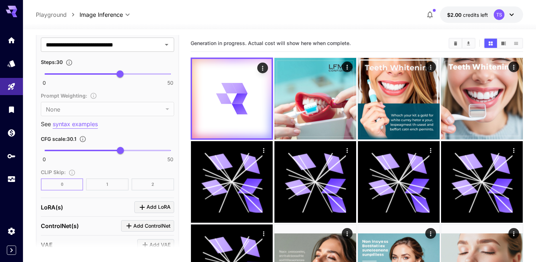
scroll to position [541, 0]
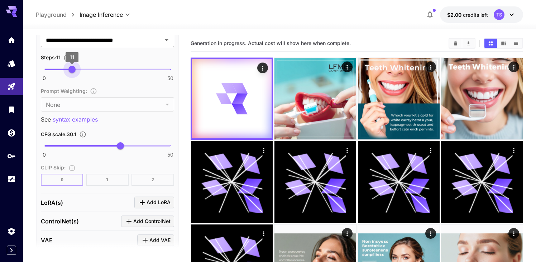
drag, startPoint x: 122, startPoint y: 71, endPoint x: 72, endPoint y: 71, distance: 49.8
click at [72, 71] on span "11" at bounding box center [71, 69] width 7 height 7
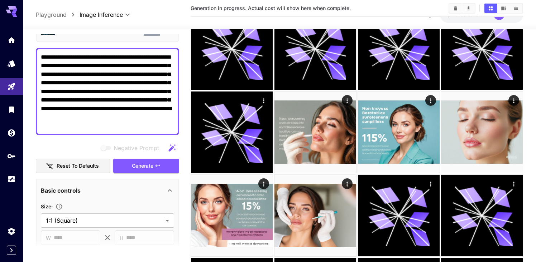
scroll to position [0, 0]
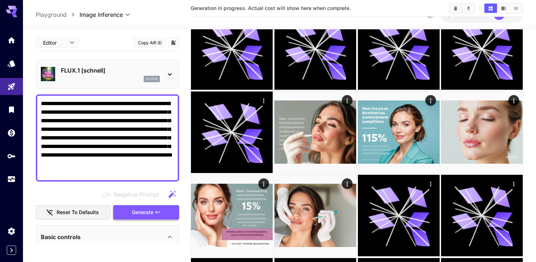
click at [137, 214] on span "Generate" at bounding box center [142, 212] width 21 height 9
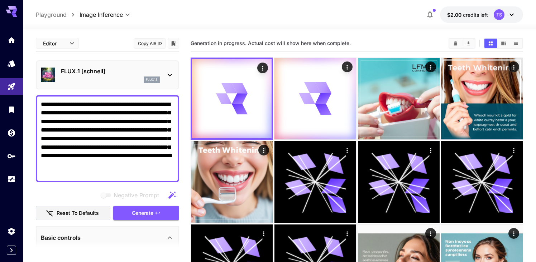
click at [113, 79] on div "flux1s" at bounding box center [110, 80] width 99 height 6
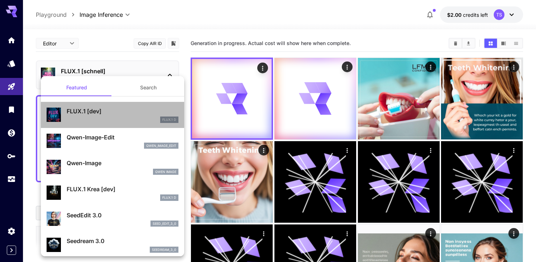
click at [110, 118] on div "FLUX.1 D" at bounding box center [123, 120] width 112 height 6
type input "**"
type input "***"
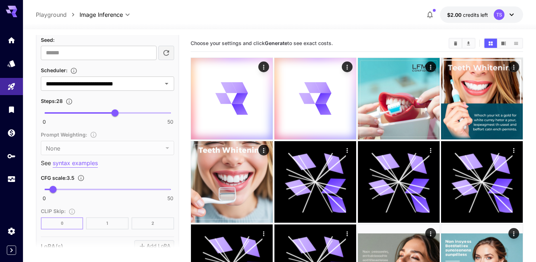
scroll to position [508, 0]
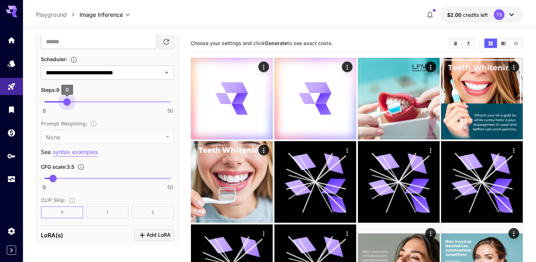
type input "**"
drag, startPoint x: 115, startPoint y: 100, endPoint x: 69, endPoint y: 106, distance: 46.9
click at [69, 106] on span "10" at bounding box center [69, 101] width 7 height 7
type input "****"
drag, startPoint x: 56, startPoint y: 177, endPoint x: 97, endPoint y: 178, distance: 40.8
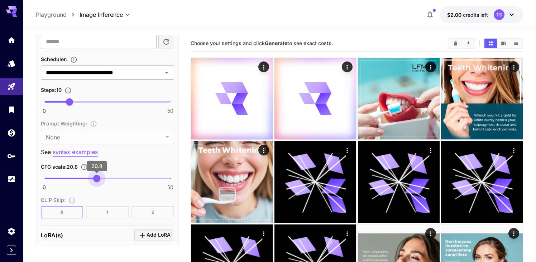
click at [97, 178] on span "20.8" at bounding box center [96, 178] width 7 height 7
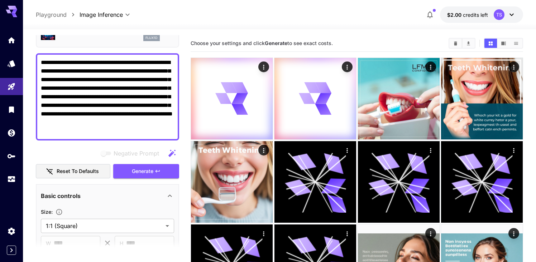
scroll to position [31, 0]
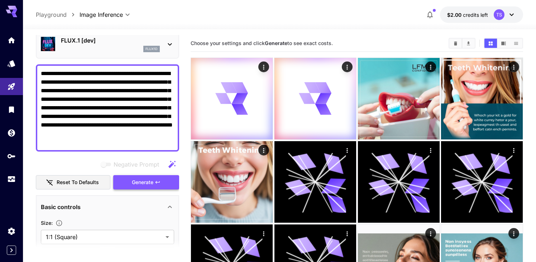
click at [135, 187] on span "Generate" at bounding box center [142, 182] width 21 height 9
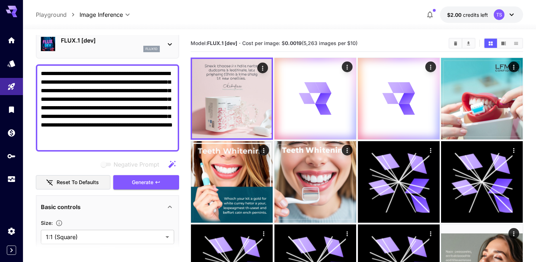
click at [119, 52] on div "flux1d" at bounding box center [110, 49] width 99 height 6
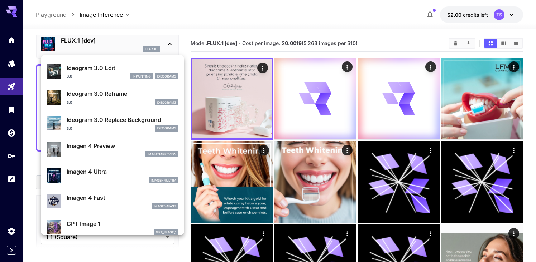
scroll to position [243, 0]
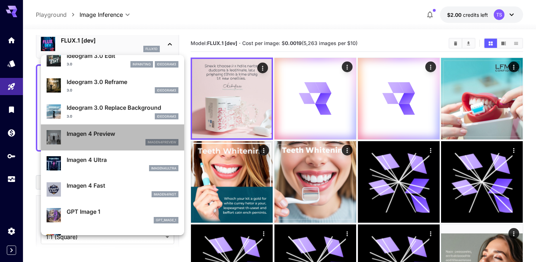
click at [110, 146] on div "Imagen 4 Preview imagen4preview" at bounding box center [113, 138] width 132 height 22
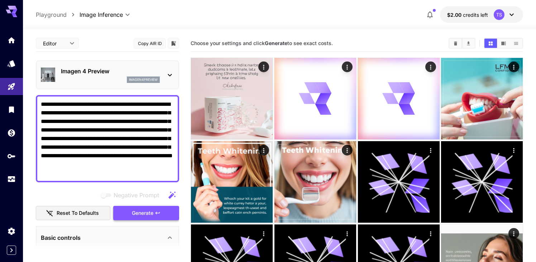
click at [136, 211] on span "Generate" at bounding box center [142, 213] width 21 height 9
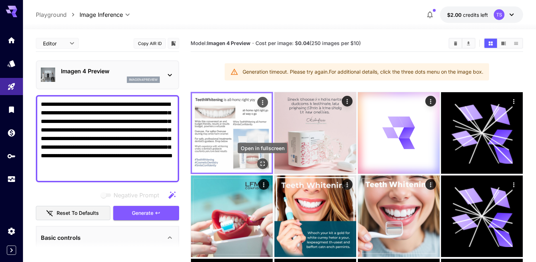
click at [262, 164] on icon "Open in fullscreen" at bounding box center [262, 163] width 7 height 7
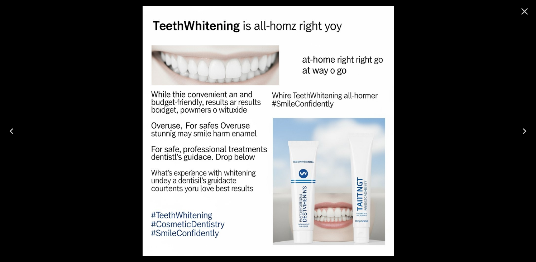
click at [522, 10] on icon "Close" at bounding box center [524, 11] width 7 height 7
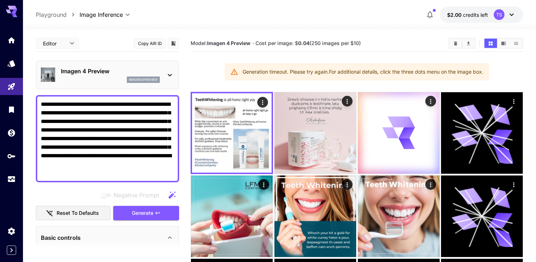
click at [105, 82] on div "imagen4preview" at bounding box center [110, 80] width 99 height 6
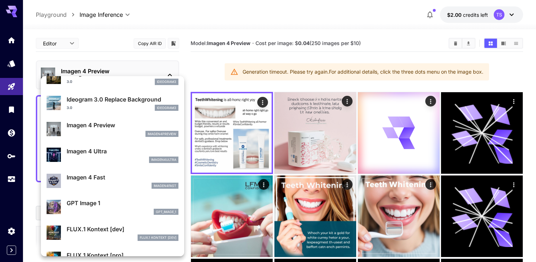
scroll to position [286, 0]
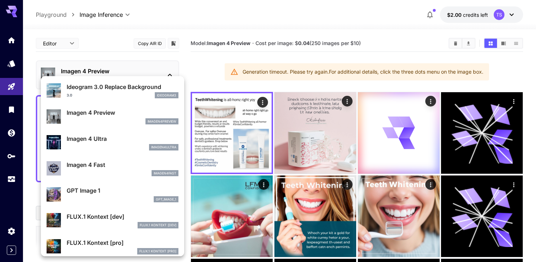
click at [98, 163] on p "Imagen 4 Fast" at bounding box center [123, 165] width 112 height 9
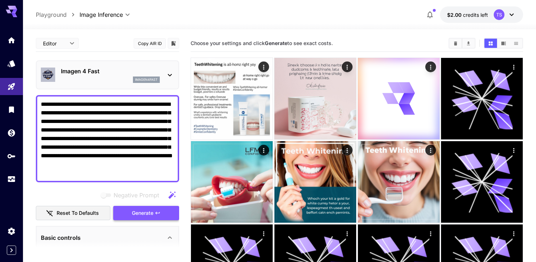
click at [139, 216] on span "Generate" at bounding box center [142, 213] width 21 height 9
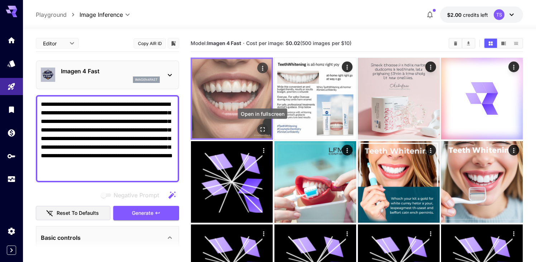
click at [261, 129] on icon "Open in fullscreen" at bounding box center [262, 129] width 7 height 7
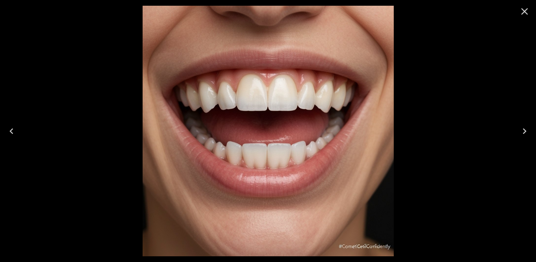
click at [522, 13] on icon "Close" at bounding box center [523, 11] width 11 height 11
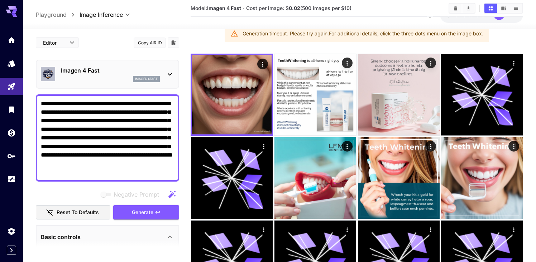
click at [170, 194] on icon "button" at bounding box center [172, 194] width 9 height 9
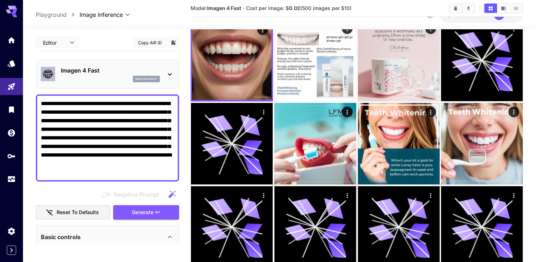
click at [88, 77] on div "imagen4fast" at bounding box center [110, 79] width 99 height 6
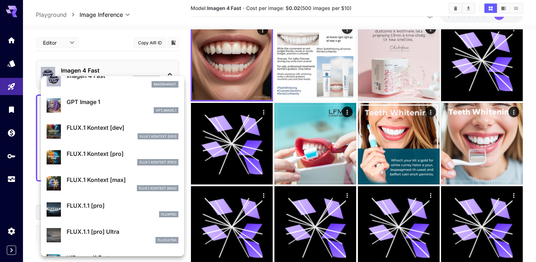
scroll to position [379, 0]
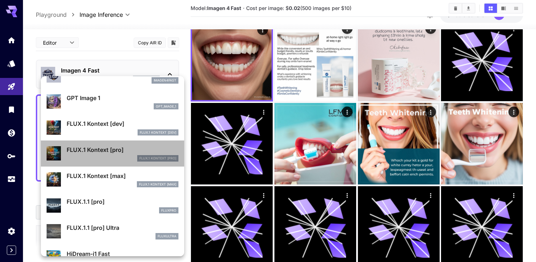
click at [104, 155] on div "FLUX.1 Kontext [pro]" at bounding box center [123, 158] width 112 height 6
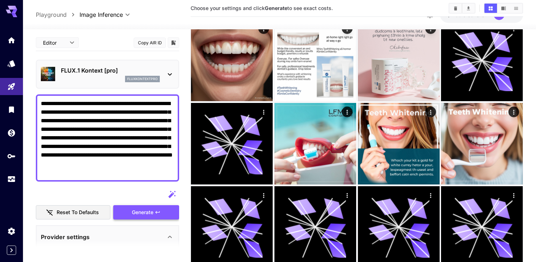
click at [126, 212] on button "Generate" at bounding box center [146, 213] width 66 height 15
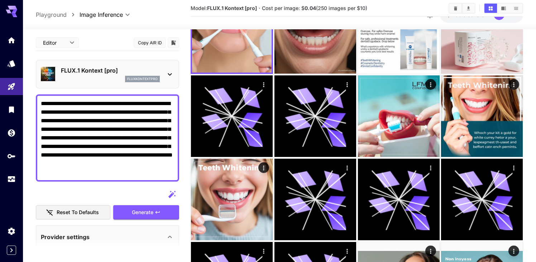
scroll to position [69, 0]
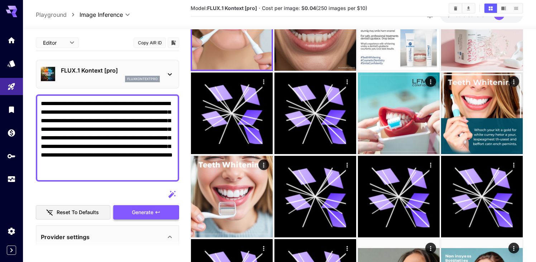
click at [146, 212] on span "Generate" at bounding box center [142, 212] width 21 height 9
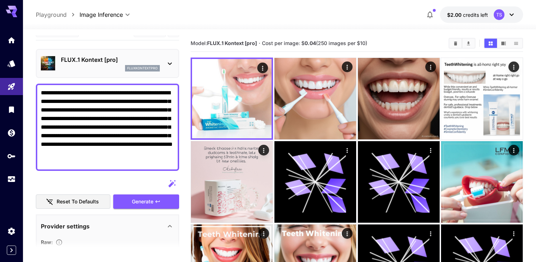
scroll to position [0, 0]
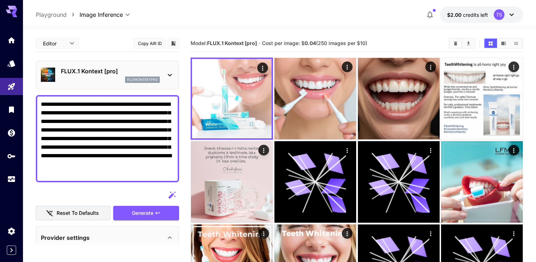
click at [95, 73] on p "FLUX.1 Kontext [pro]" at bounding box center [110, 71] width 99 height 9
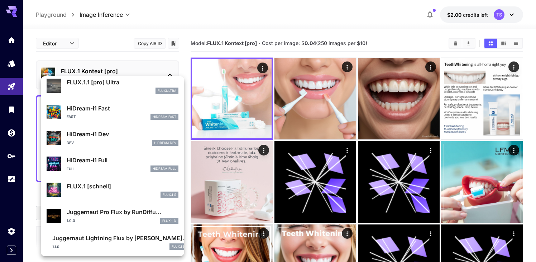
scroll to position [527, 0]
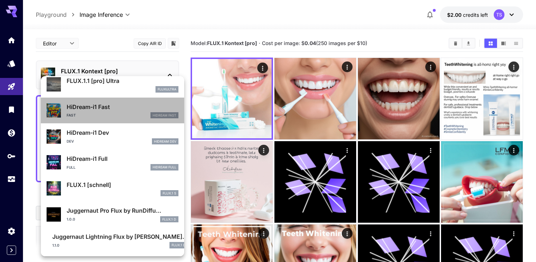
click at [96, 111] on p "HiDream-i1 Fast" at bounding box center [123, 107] width 112 height 9
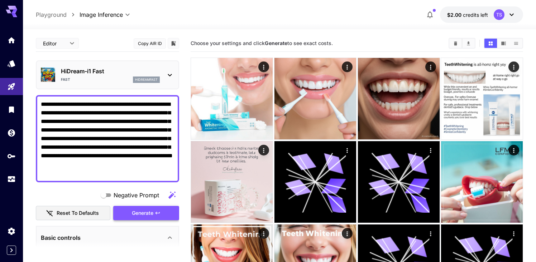
click at [145, 216] on span "Generate" at bounding box center [142, 213] width 21 height 9
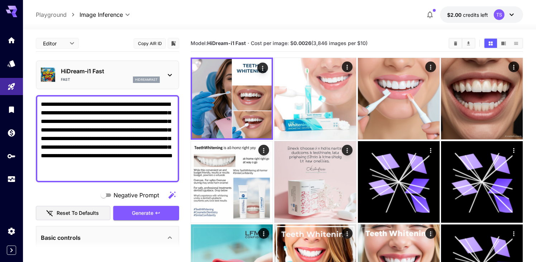
click at [102, 74] on p "HiDream-i1 Fast" at bounding box center [110, 71] width 99 height 9
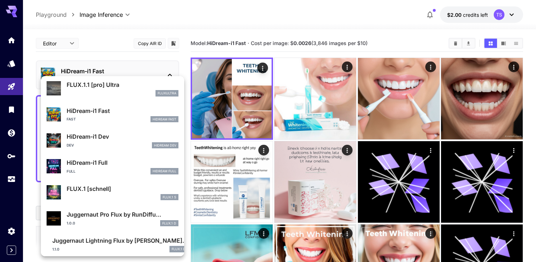
scroll to position [527, 0]
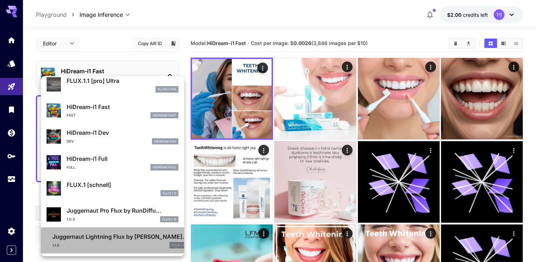
click at [100, 241] on p "Juggernaut Lightning Flux by [PERSON_NAME]..." at bounding box center [119, 237] width 135 height 9
type input "*"
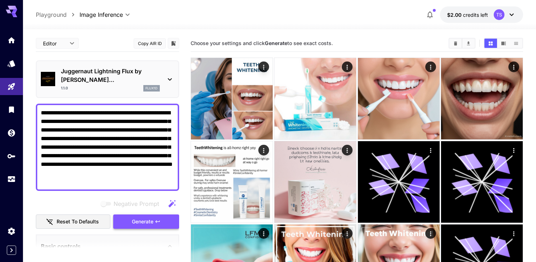
click at [130, 215] on button "Generate" at bounding box center [146, 222] width 66 height 15
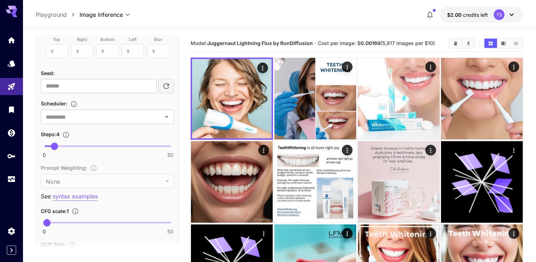
scroll to position [473, 0]
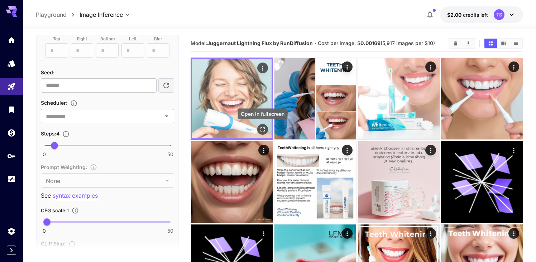
click at [265, 130] on icon "Open in fullscreen" at bounding box center [262, 129] width 7 height 7
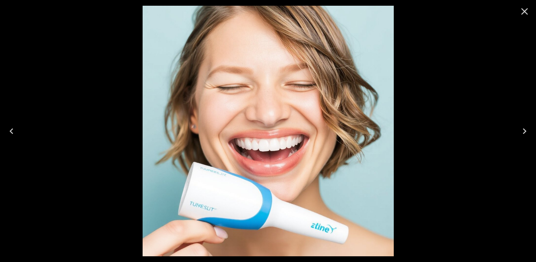
click at [524, 14] on icon "Close" at bounding box center [523, 11] width 11 height 11
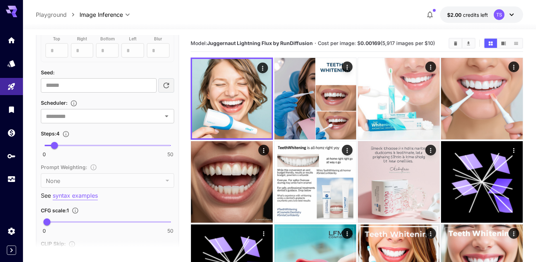
click at [122, 196] on div "Seed image : Drag or upload image ​ Mask image : Drag or upload image ​ Outpain…" at bounding box center [107, 89] width 133 height 347
drag, startPoint x: 48, startPoint y: 211, endPoint x: 107, endPoint y: 209, distance: 59.1
click at [107, 219] on span "25" at bounding box center [107, 222] width 7 height 7
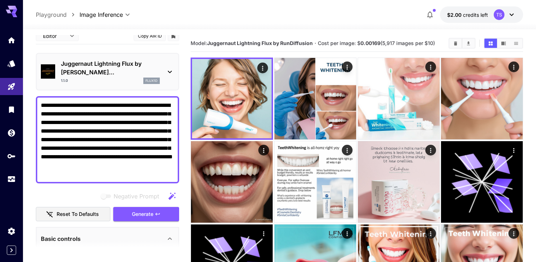
scroll to position [0, 0]
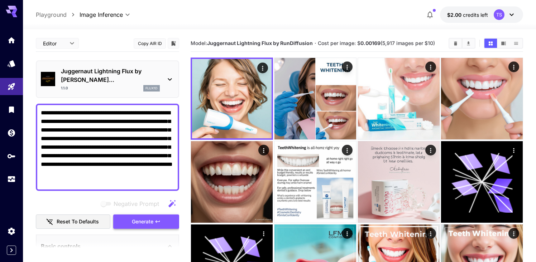
click at [138, 218] on span "Generate" at bounding box center [142, 222] width 21 height 9
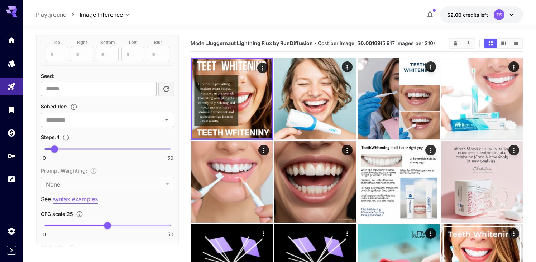
scroll to position [473, 0]
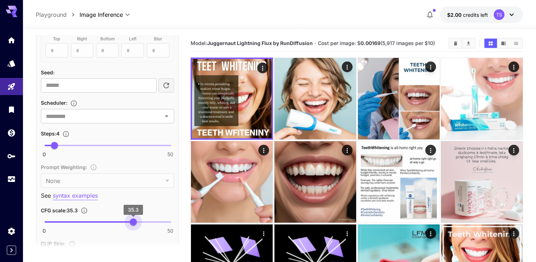
drag, startPoint x: 106, startPoint y: 215, endPoint x: 133, endPoint y: 214, distance: 27.6
click at [133, 219] on span "35.3" at bounding box center [133, 222] width 7 height 7
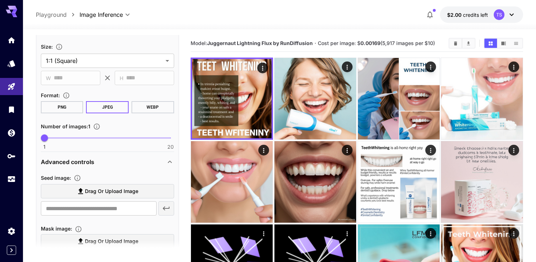
scroll to position [144, 0]
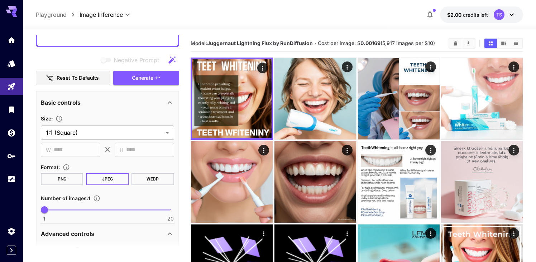
click at [150, 62] on div "Negative Prompt Reset to defaults Generate" at bounding box center [107, 69] width 143 height 33
click at [150, 71] on button "Generate" at bounding box center [146, 78] width 66 height 15
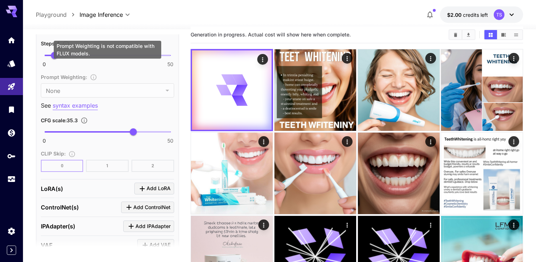
scroll to position [5, 0]
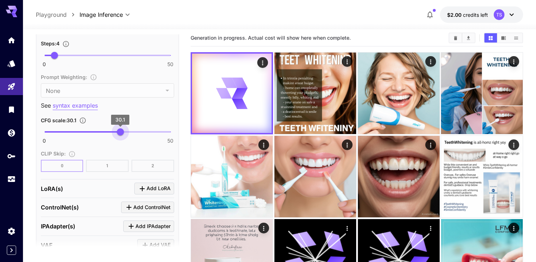
drag, startPoint x: 131, startPoint y: 123, endPoint x: 120, endPoint y: 123, distance: 11.1
click at [120, 129] on span "30.1" at bounding box center [120, 132] width 7 height 7
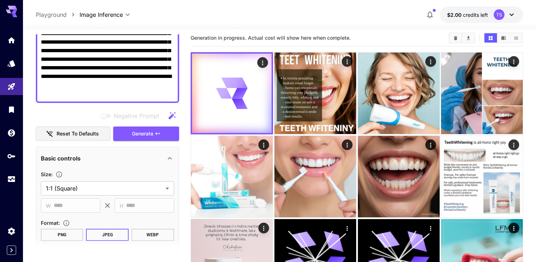
scroll to position [92, 0]
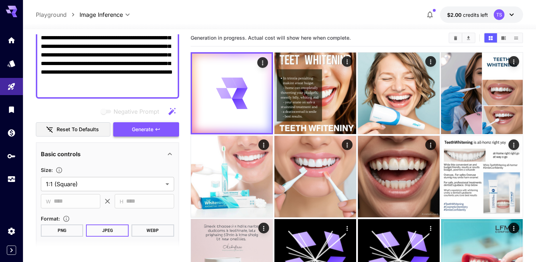
click at [143, 125] on span "Generate" at bounding box center [142, 129] width 21 height 9
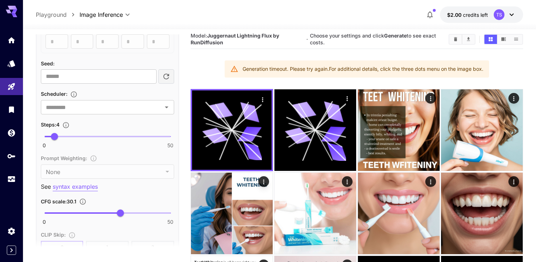
scroll to position [483, 0]
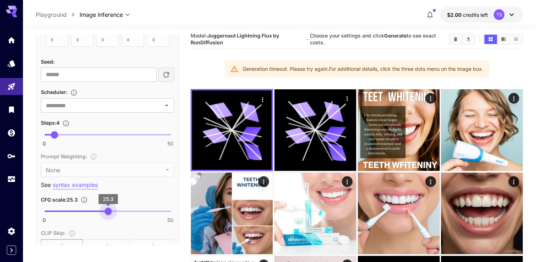
type input "****"
drag, startPoint x: 125, startPoint y: 203, endPoint x: 108, endPoint y: 203, distance: 16.5
click at [108, 208] on span "25.2" at bounding box center [107, 211] width 7 height 7
drag, startPoint x: 50, startPoint y: 127, endPoint x: 108, endPoint y: 127, distance: 57.6
click at [108, 131] on span "25" at bounding box center [107, 134] width 7 height 7
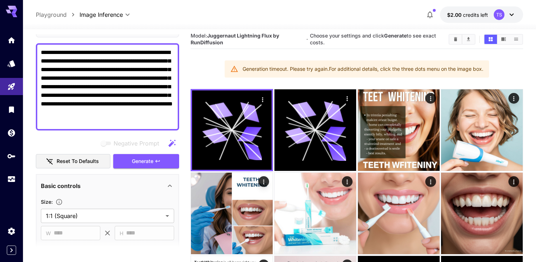
scroll to position [52, 0]
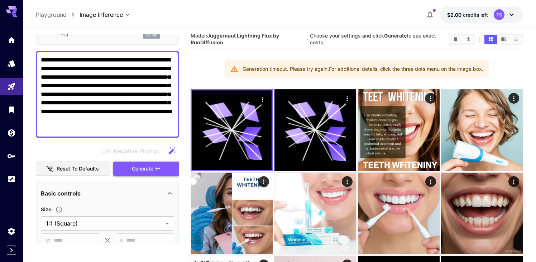
click at [153, 165] on span "Generate" at bounding box center [142, 169] width 21 height 9
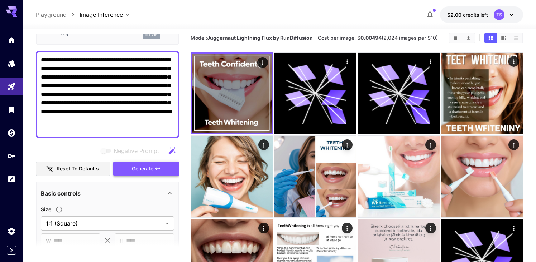
click at [171, 162] on button "Generate" at bounding box center [146, 169] width 66 height 15
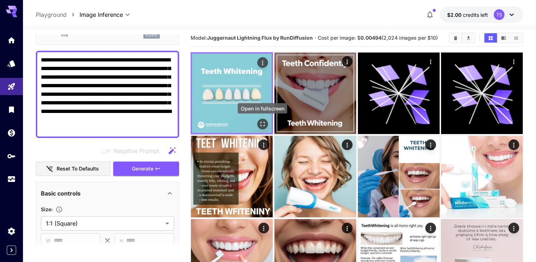
click at [261, 126] on icon "Open in fullscreen" at bounding box center [262, 124] width 7 height 7
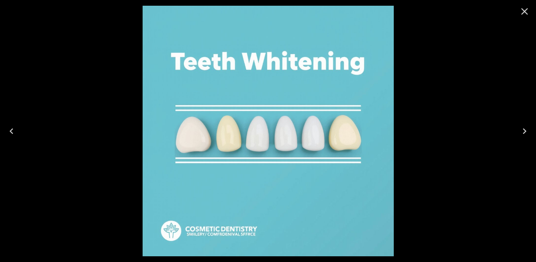
click at [523, 11] on icon "Close" at bounding box center [524, 11] width 7 height 7
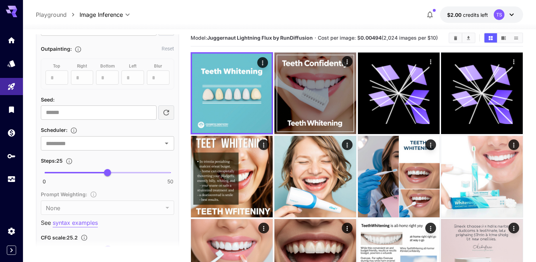
scroll to position [458, 0]
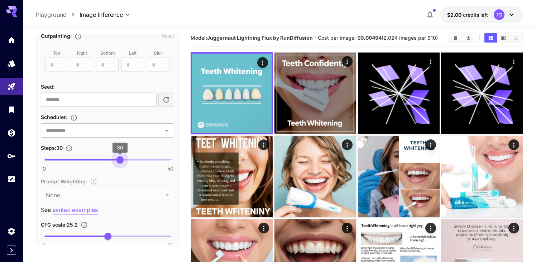
drag, startPoint x: 106, startPoint y: 154, endPoint x: 119, endPoint y: 156, distance: 13.4
click at [119, 156] on span "30" at bounding box center [119, 159] width 7 height 7
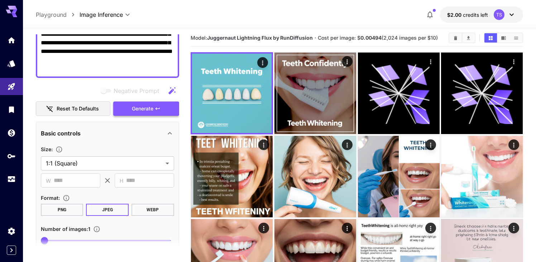
click at [148, 105] on span "Generate" at bounding box center [142, 109] width 21 height 9
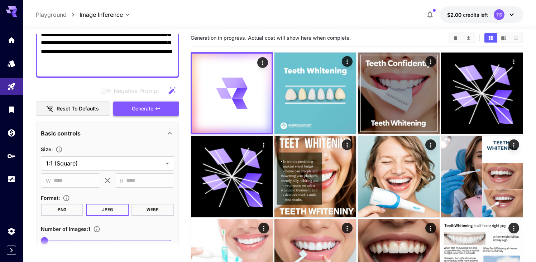
scroll to position [113, 0]
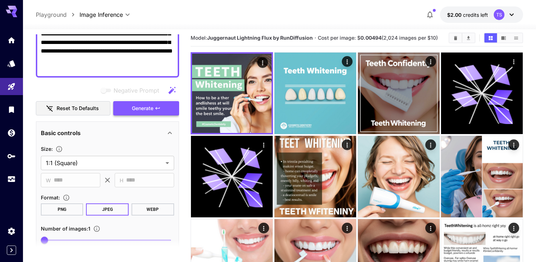
click at [132, 104] on span "Generate" at bounding box center [142, 108] width 21 height 9
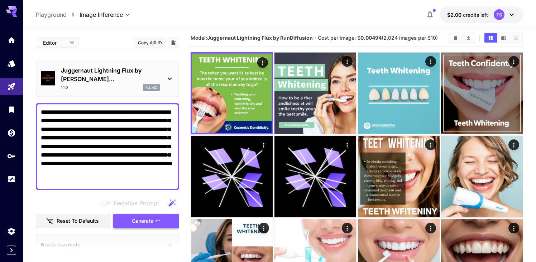
scroll to position [0, 0]
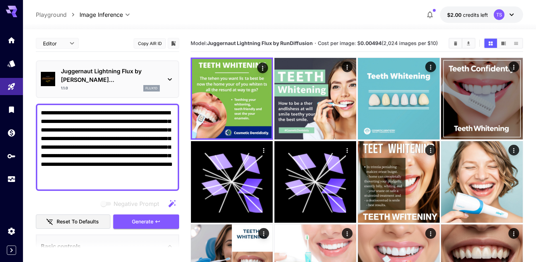
click at [129, 85] on div "1.1.0 flux1d" at bounding box center [110, 88] width 99 height 6
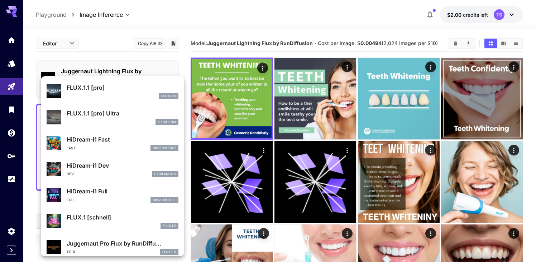
scroll to position [527, 0]
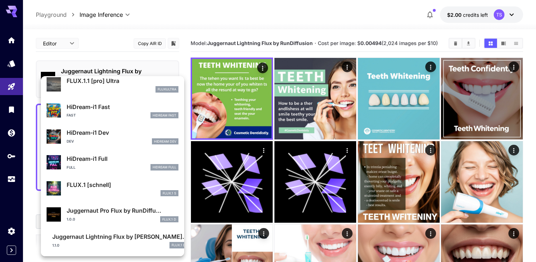
click at [117, 186] on p "FLUX.1 [schnell]" at bounding box center [123, 185] width 112 height 9
type input "*"
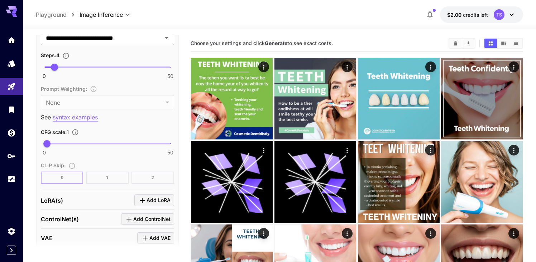
scroll to position [525, 0]
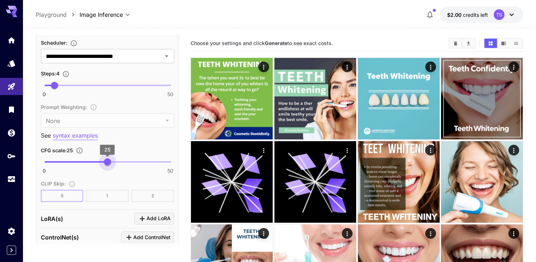
type input "****"
drag, startPoint x: 51, startPoint y: 164, endPoint x: 108, endPoint y: 164, distance: 56.9
click at [108, 164] on span "25.2" at bounding box center [107, 162] width 7 height 7
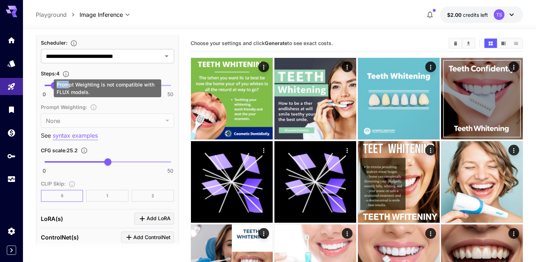
drag, startPoint x: 54, startPoint y: 85, endPoint x: 70, endPoint y: 85, distance: 15.4
click at [70, 85] on div "Prompt Weighting is not compatible with FLUX models." at bounding box center [107, 88] width 107 height 18
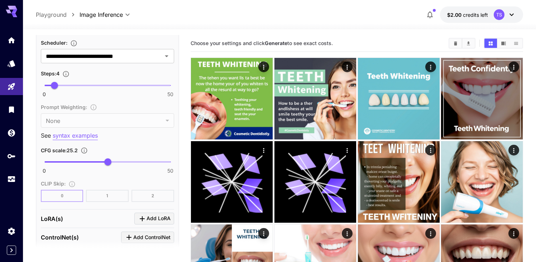
click at [97, 70] on div "Steps : 4" at bounding box center [107, 73] width 133 height 9
type input "**"
drag, startPoint x: 57, startPoint y: 83, endPoint x: 104, endPoint y: 87, distance: 46.7
click at [104, 87] on span "24" at bounding box center [104, 85] width 7 height 7
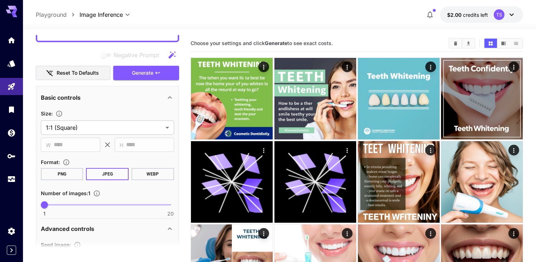
scroll to position [101, 0]
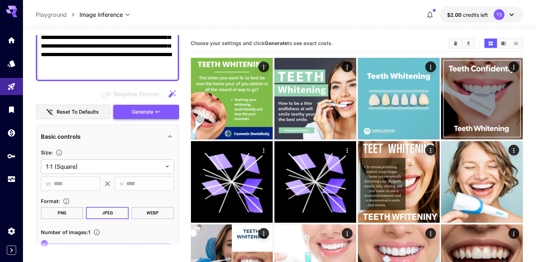
click at [145, 115] on span "Generate" at bounding box center [142, 112] width 21 height 9
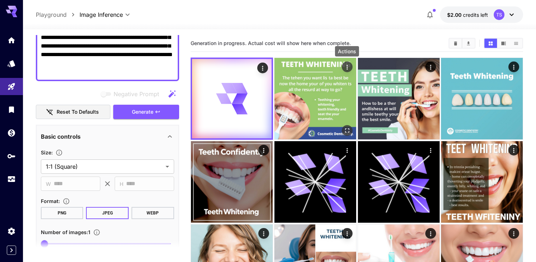
click at [345, 68] on icon "Actions" at bounding box center [346, 67] width 7 height 7
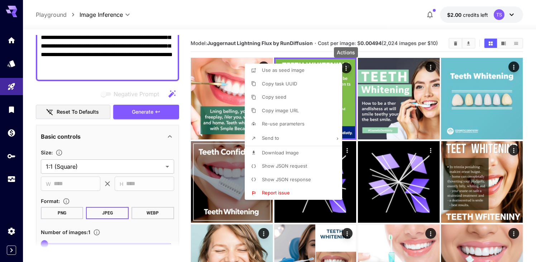
click at [293, 169] on p "Show JSON request" at bounding box center [284, 166] width 45 height 7
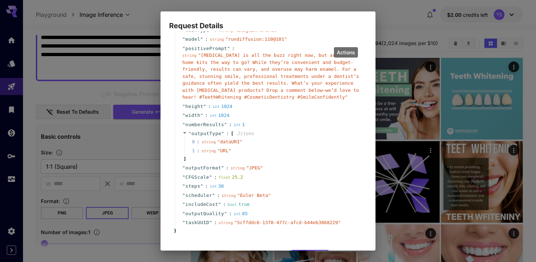
scroll to position [0, 0]
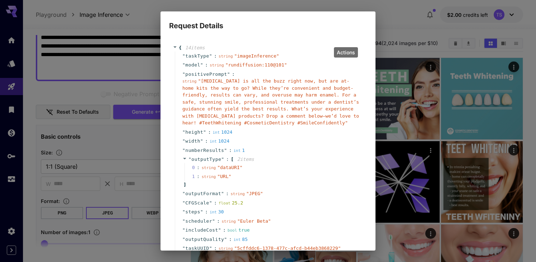
click at [346, 53] on div "Actions" at bounding box center [346, 52] width 24 height 10
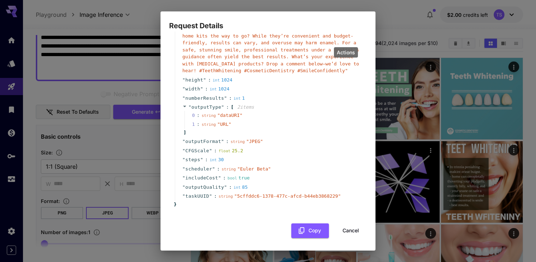
click at [351, 226] on button "Cancel" at bounding box center [350, 231] width 32 height 15
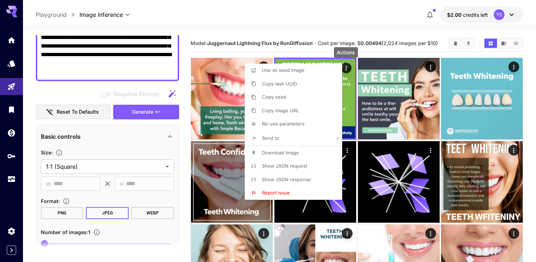
click at [240, 20] on div at bounding box center [268, 131] width 536 height 262
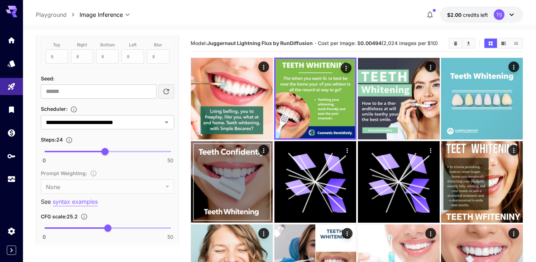
scroll to position [469, 0]
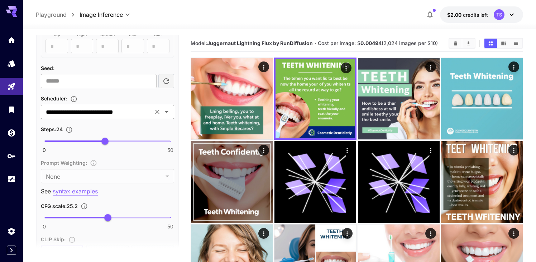
click at [135, 113] on input "**********" at bounding box center [97, 112] width 108 height 10
click at [135, 97] on div "Scheduler :" at bounding box center [107, 98] width 133 height 9
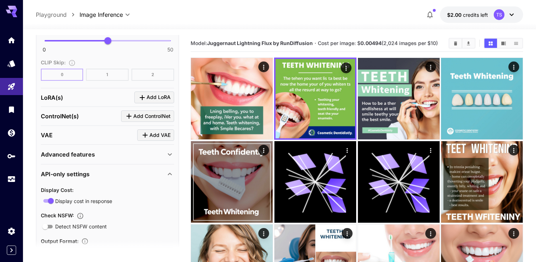
scroll to position [649, 0]
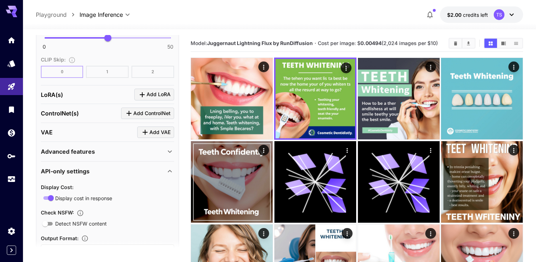
click at [115, 99] on div "[PERSON_NAME](s) Add [PERSON_NAME]" at bounding box center [107, 95] width 133 height 12
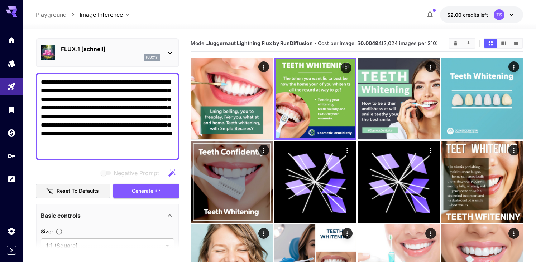
scroll to position [0, 0]
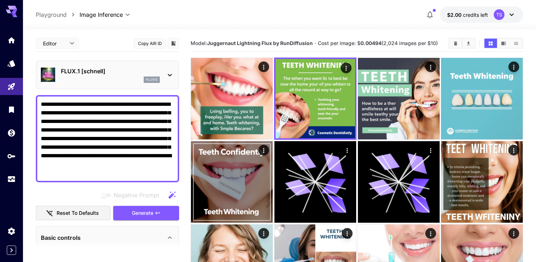
click at [84, 74] on p "FLUX.1 [schnell]" at bounding box center [110, 71] width 99 height 9
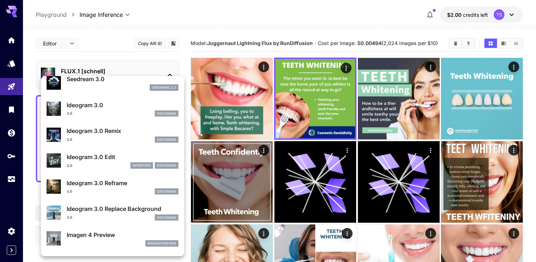
scroll to position [161, 0]
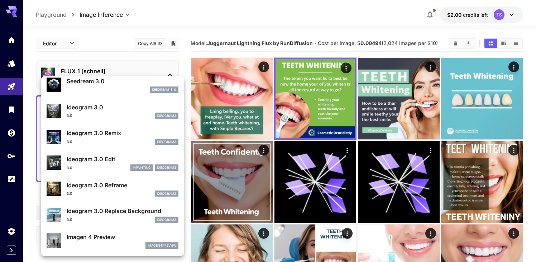
click at [86, 116] on div "3.0 ideogram3" at bounding box center [123, 116] width 112 height 6
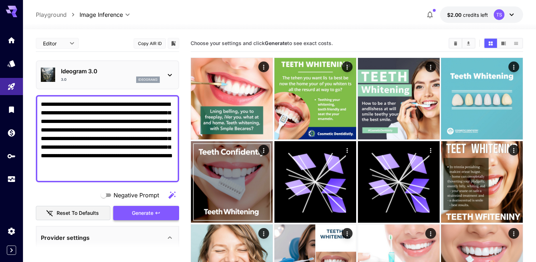
click at [152, 211] on span "Generate" at bounding box center [142, 213] width 21 height 9
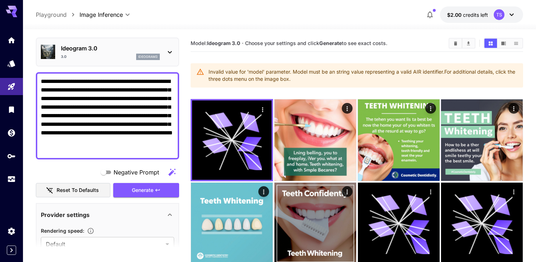
scroll to position [24, 0]
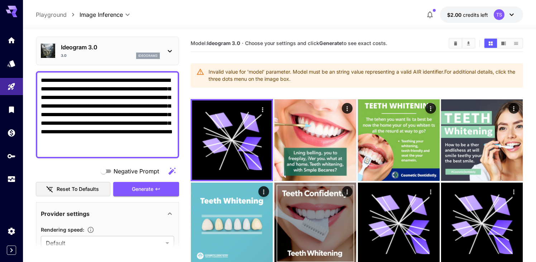
click at [124, 44] on p "Ideogram 3.0" at bounding box center [110, 47] width 99 height 9
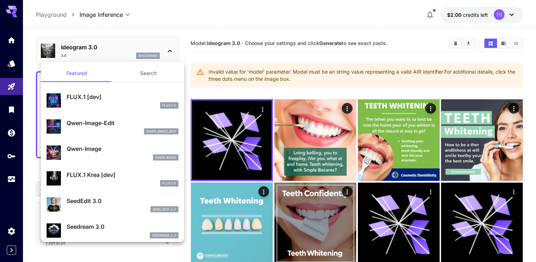
click at [102, 147] on p "Qwen-Image" at bounding box center [123, 149] width 112 height 9
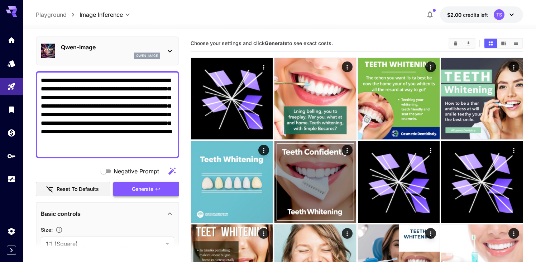
click at [134, 185] on span "Generate" at bounding box center [142, 189] width 21 height 9
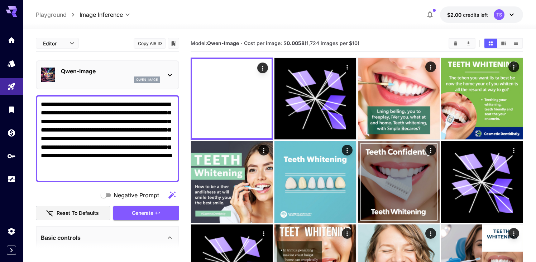
click at [102, 74] on p "Qwen-Image" at bounding box center [110, 71] width 99 height 9
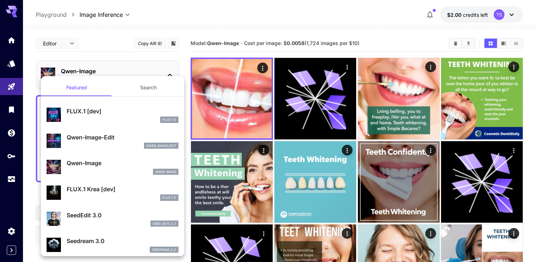
click at [187, 18] on div at bounding box center [268, 131] width 536 height 262
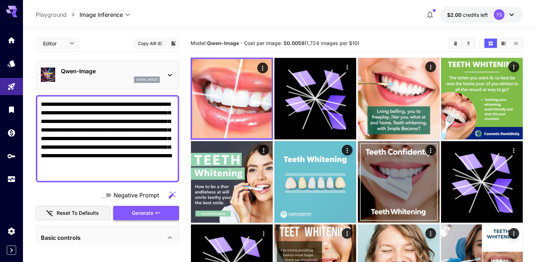
click at [147, 213] on span "Generate" at bounding box center [142, 213] width 21 height 9
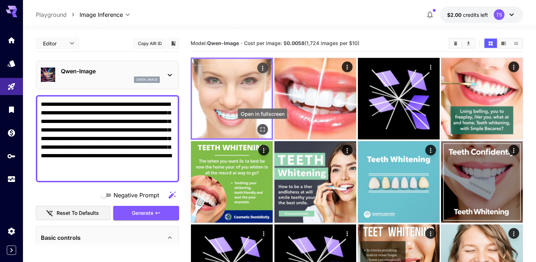
click at [265, 130] on icon "Open in fullscreen" at bounding box center [262, 129] width 7 height 7
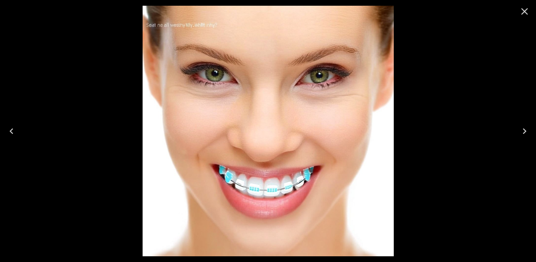
click at [524, 13] on icon "Close" at bounding box center [523, 11] width 11 height 11
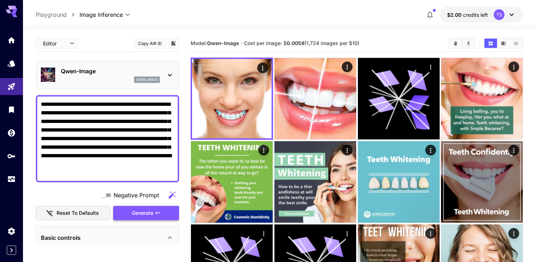
click at [135, 214] on span "Generate" at bounding box center [142, 213] width 21 height 9
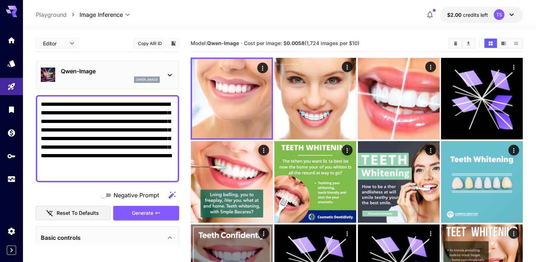
click at [109, 79] on div "qwen_image" at bounding box center [110, 80] width 99 height 6
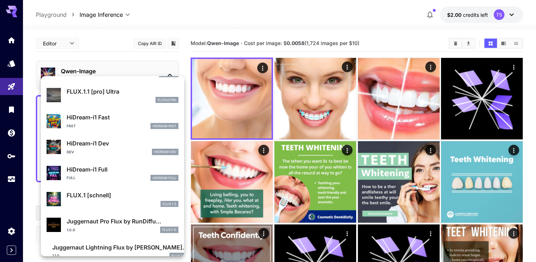
scroll to position [527, 0]
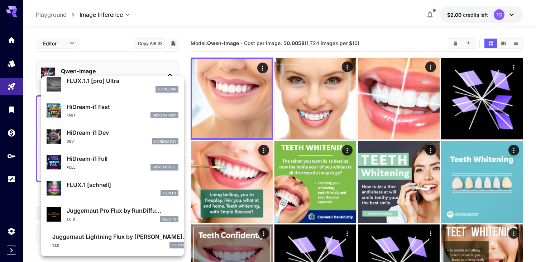
click at [102, 58] on div at bounding box center [268, 131] width 536 height 262
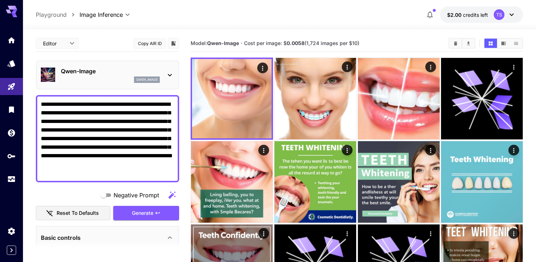
click at [93, 45] on div at bounding box center [268, 131] width 536 height 262
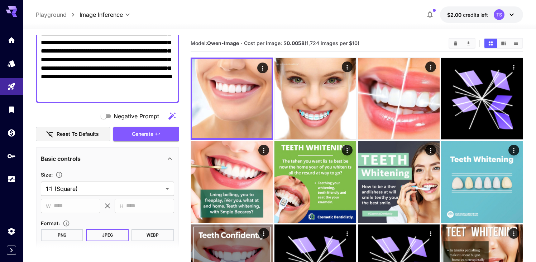
scroll to position [95, 0]
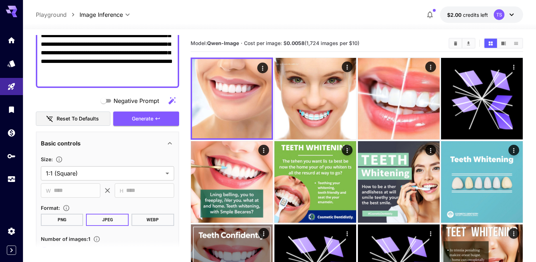
click at [171, 102] on icon "button" at bounding box center [171, 100] width 7 height 7
click at [146, 101] on span "Negative Prompt" at bounding box center [135, 101] width 45 height 9
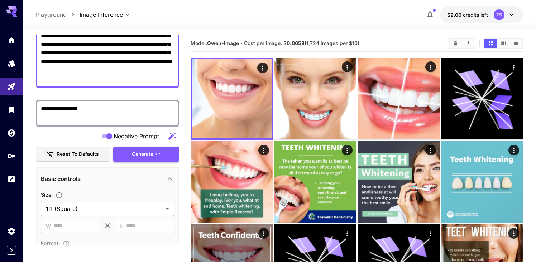
type textarea "**********"
click at [161, 155] on button "Generate" at bounding box center [146, 154] width 66 height 15
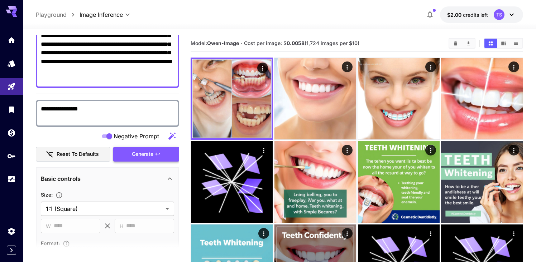
click at [161, 155] on button "Generate" at bounding box center [146, 154] width 66 height 15
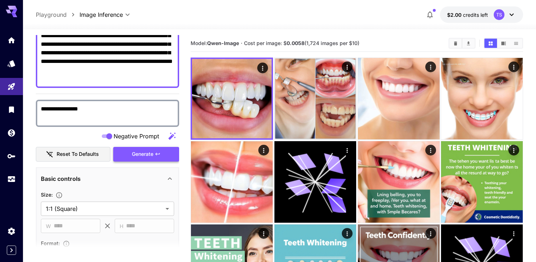
click at [161, 155] on button "Generate" at bounding box center [146, 154] width 66 height 15
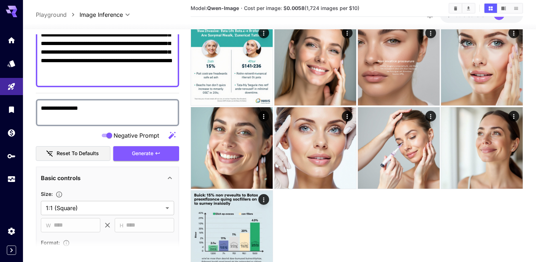
scroll to position [1566, 0]
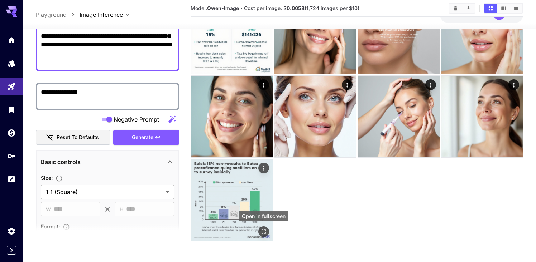
click at [262, 230] on icon "Open in fullscreen" at bounding box center [263, 232] width 4 height 4
